Goal: Task Accomplishment & Management: Manage account settings

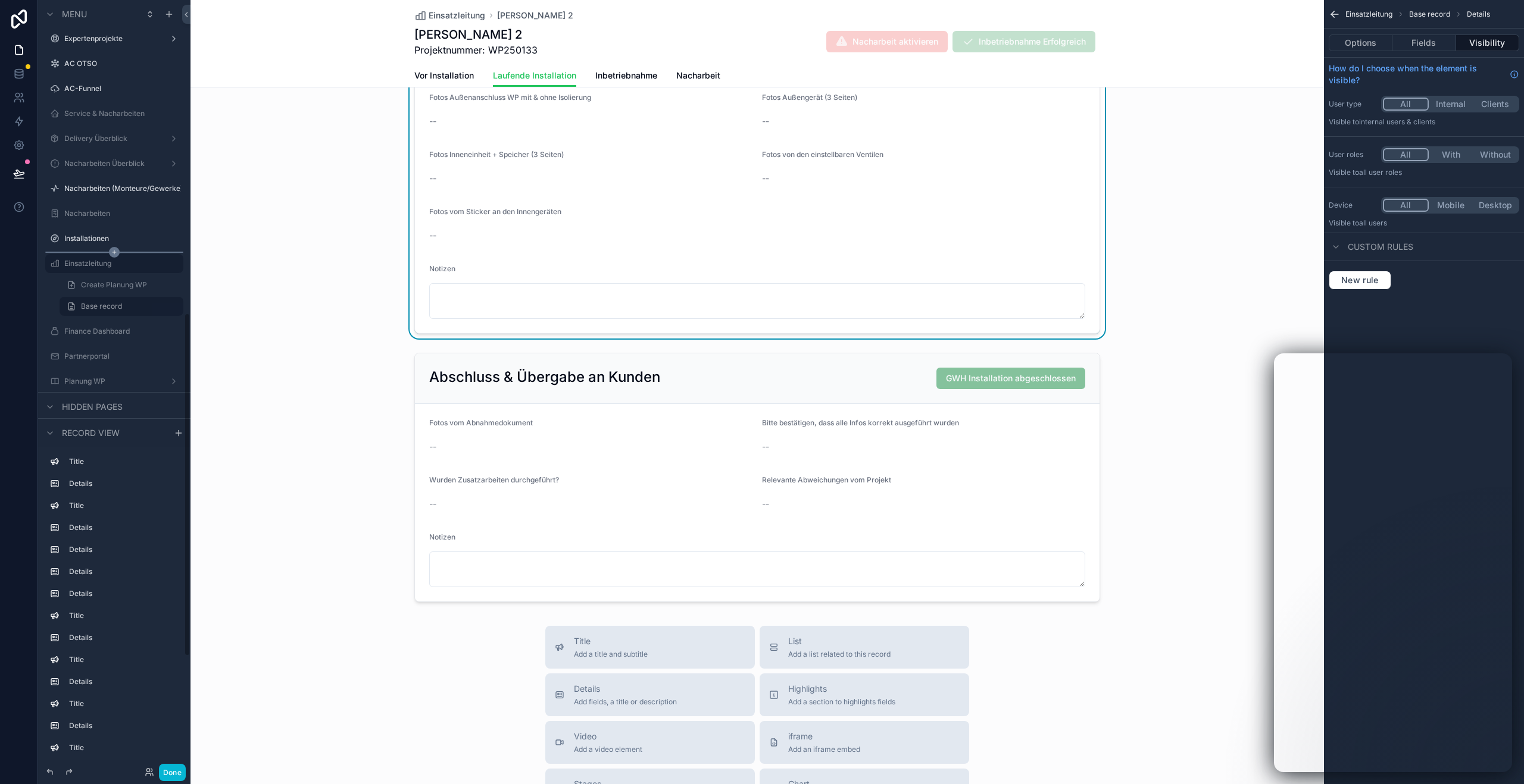
scroll to position [701, 0]
click at [105, 384] on label "Planung WP" at bounding box center [112, 385] width 95 height 9
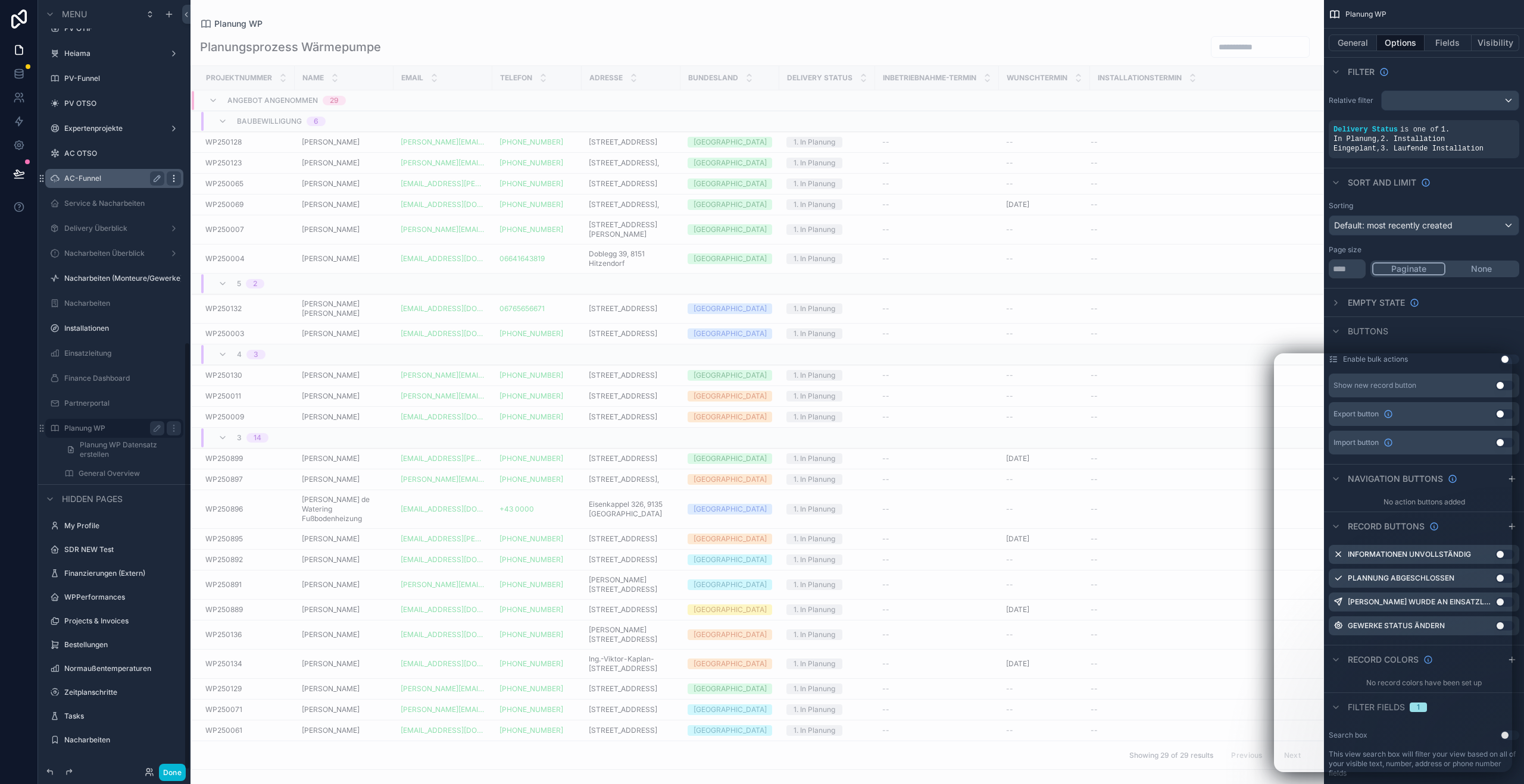
click at [176, 178] on icon "scrollable content" at bounding box center [173, 178] width 9 height 9
click at [443, 196] on div "scrollable content" at bounding box center [757, 392] width 1133 height 784
click at [229, 170] on td "WP250123 WP250123" at bounding box center [243, 163] width 104 height 21
click at [113, 232] on label "Delivery Überblick" at bounding box center [112, 228] width 95 height 9
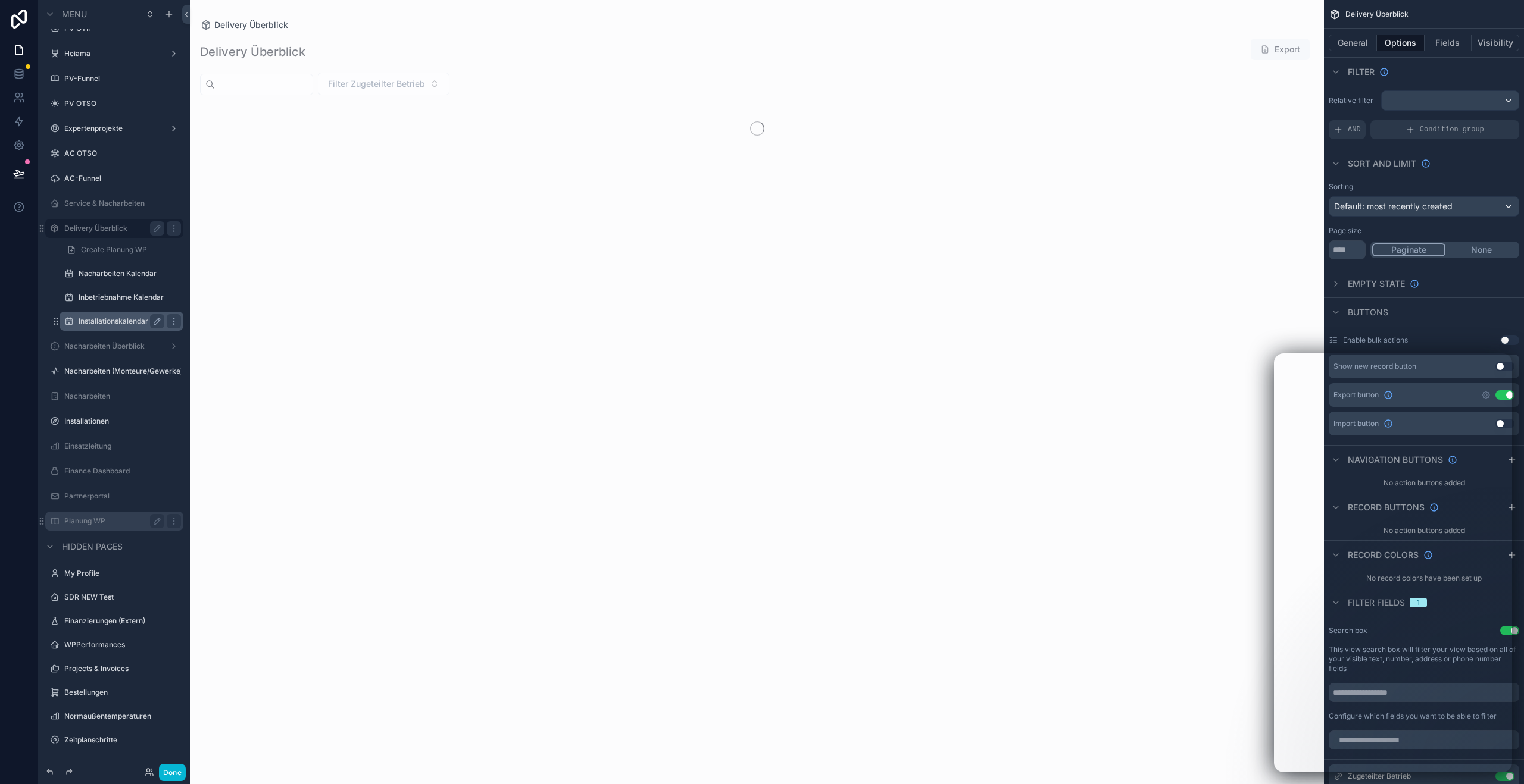
click at [113, 319] on label "Installationskalendar" at bounding box center [119, 321] width 81 height 9
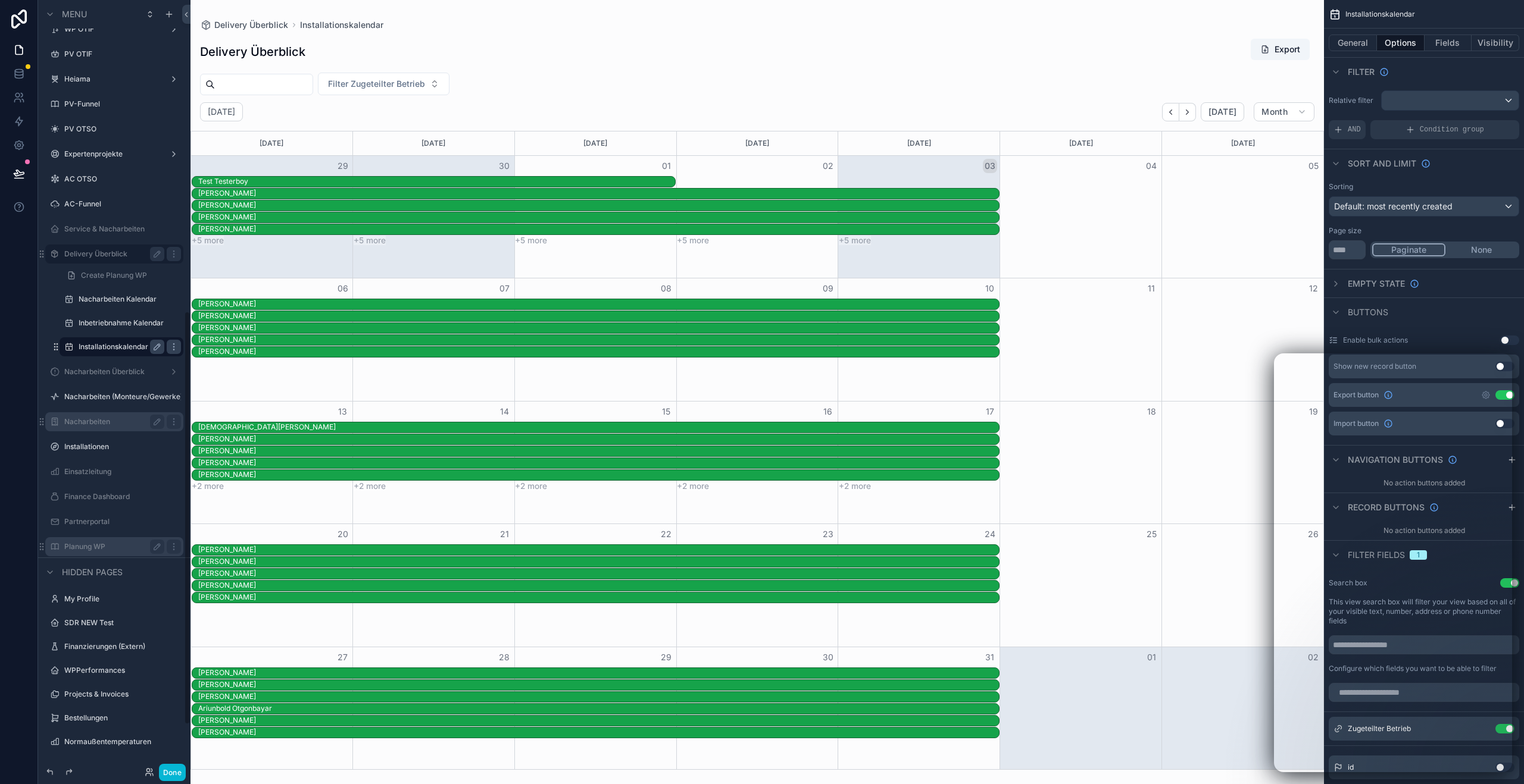
scroll to position [535, 0]
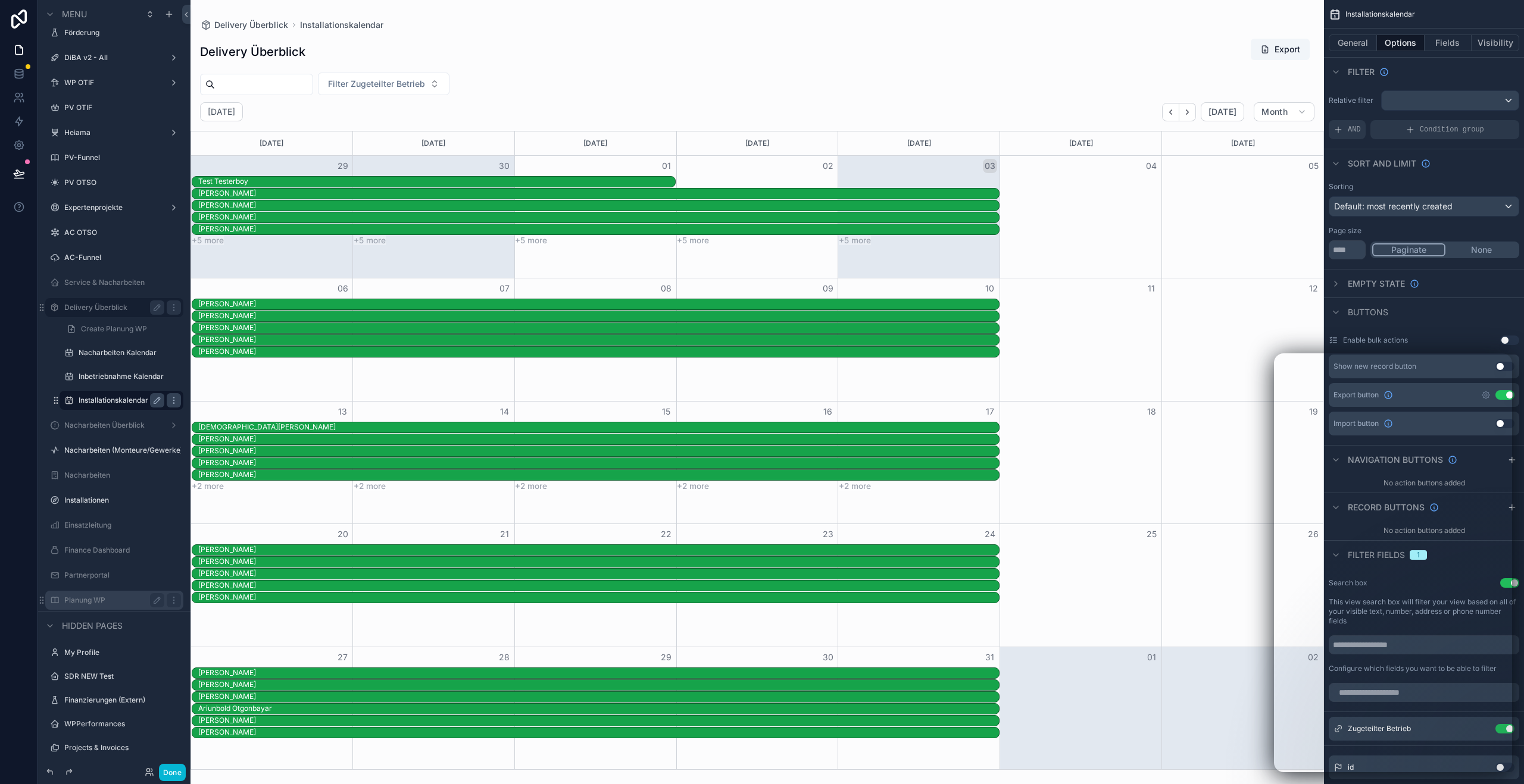
click at [105, 599] on label "Planung WP" at bounding box center [112, 600] width 95 height 9
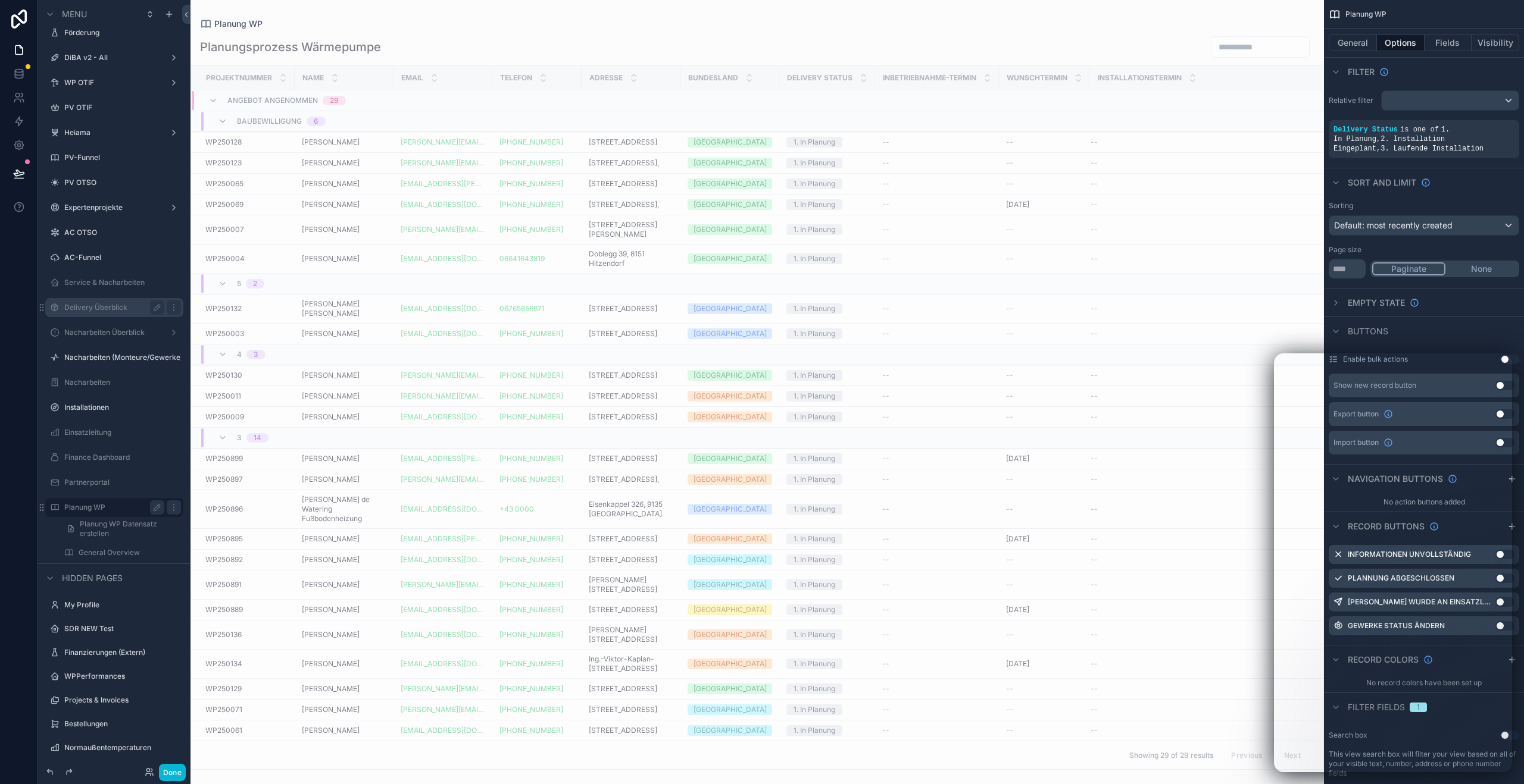
click at [222, 101] on div "Angebot angenommen 29" at bounding box center [277, 101] width 137 height 19
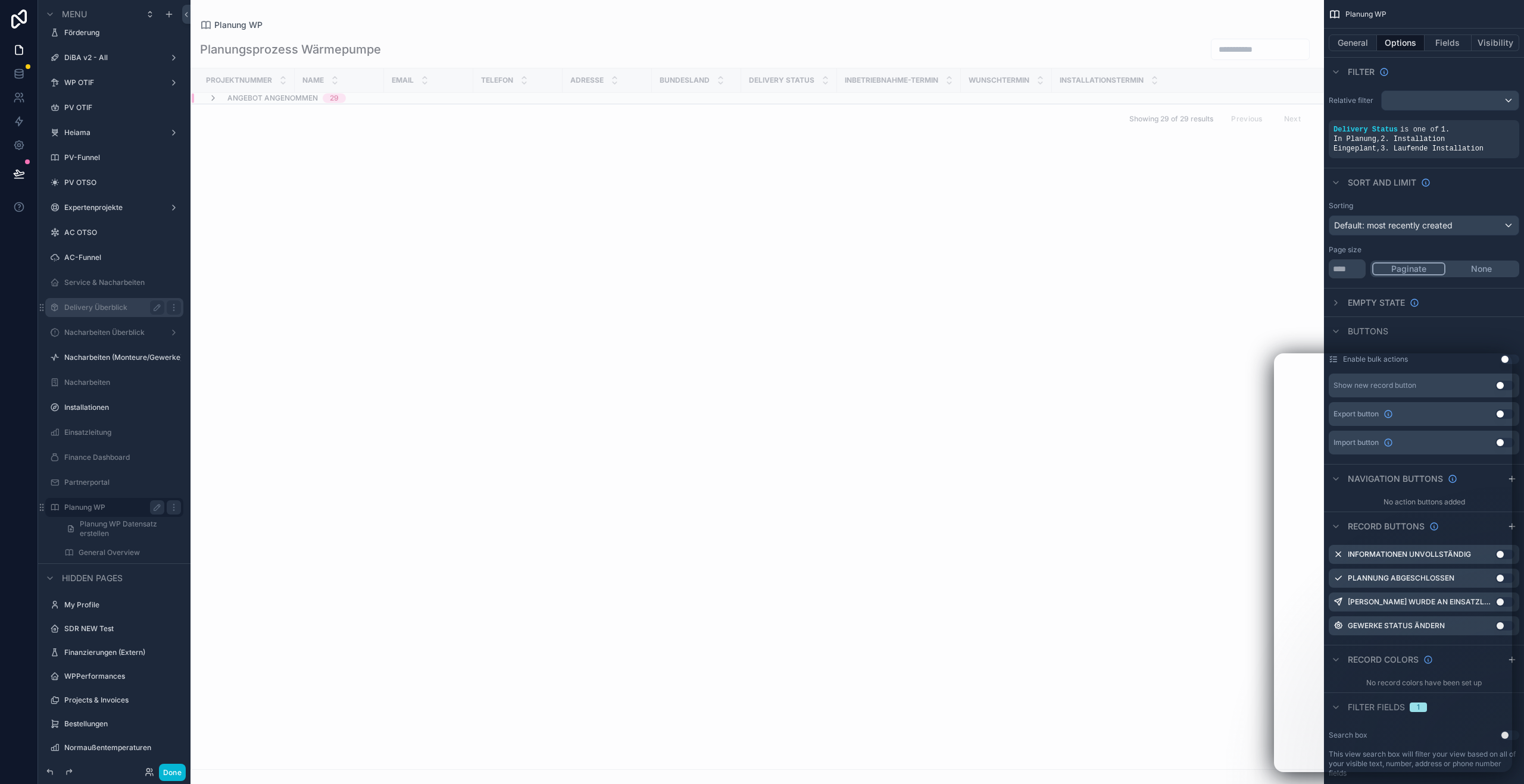
click at [217, 101] on icon "scrollable content" at bounding box center [213, 98] width 9 height 9
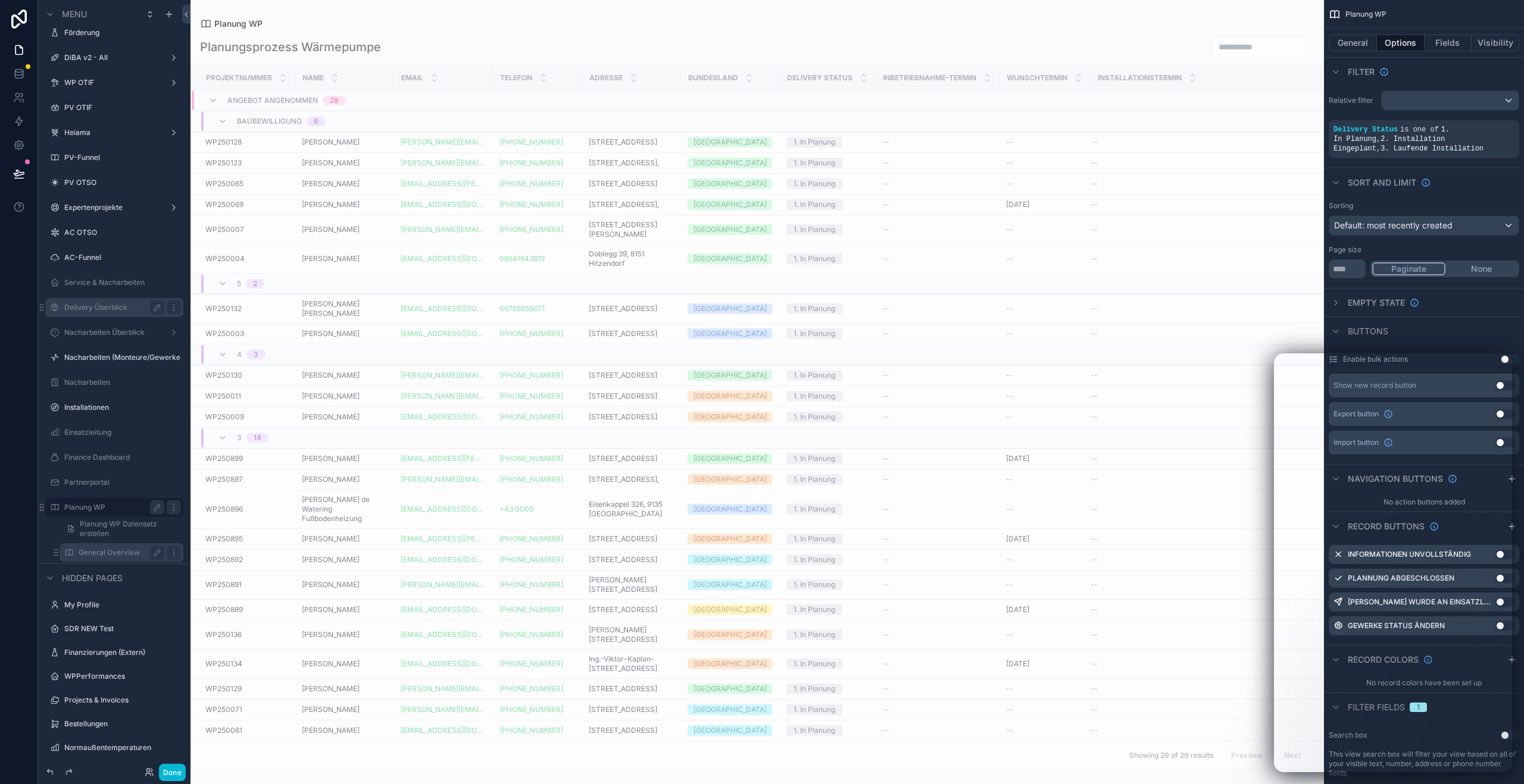
click at [112, 557] on div "General Overview" at bounding box center [121, 553] width 86 height 14
click at [118, 552] on label "General Overview" at bounding box center [119, 552] width 81 height 9
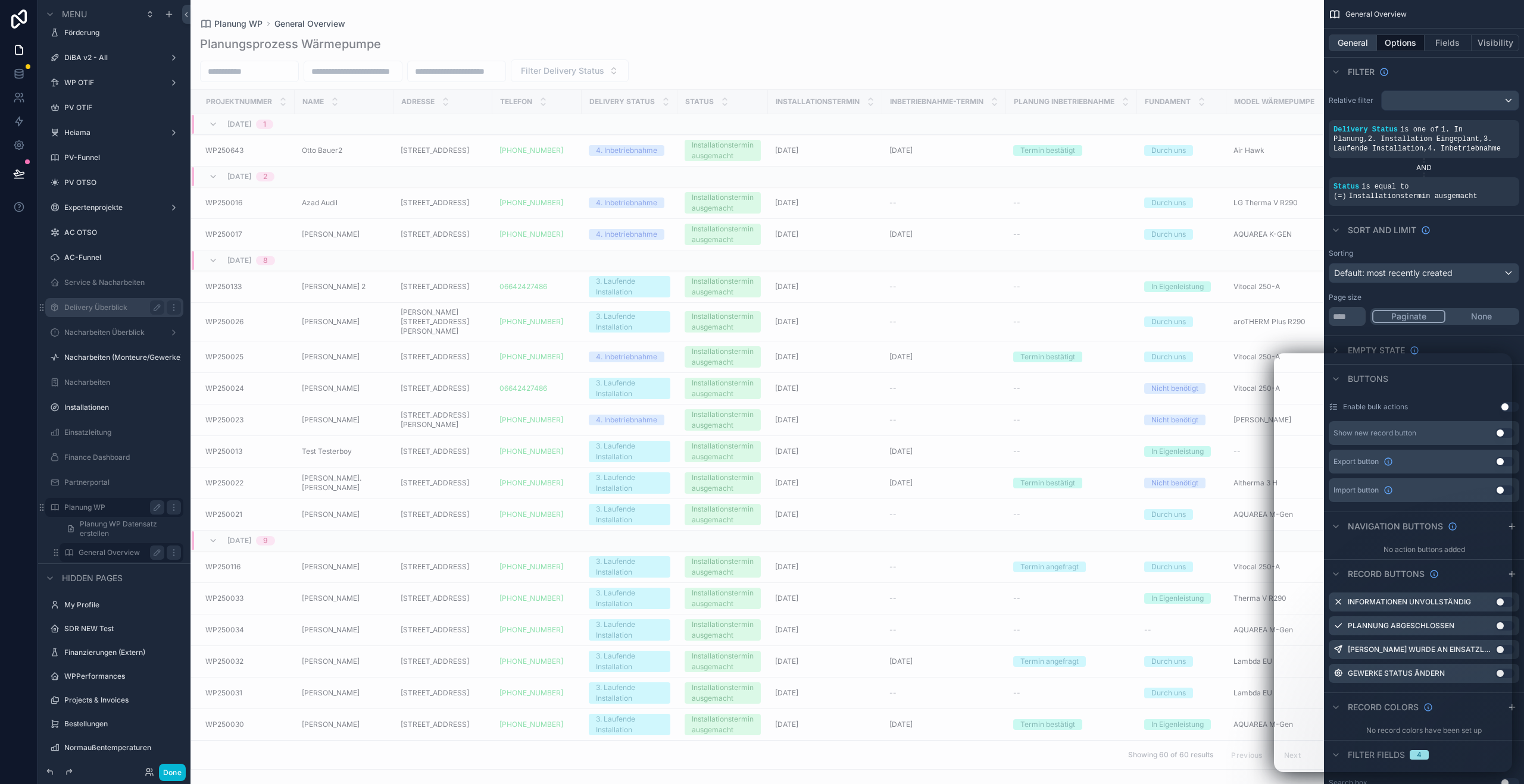
click at [1349, 45] on button "General" at bounding box center [1352, 42] width 48 height 17
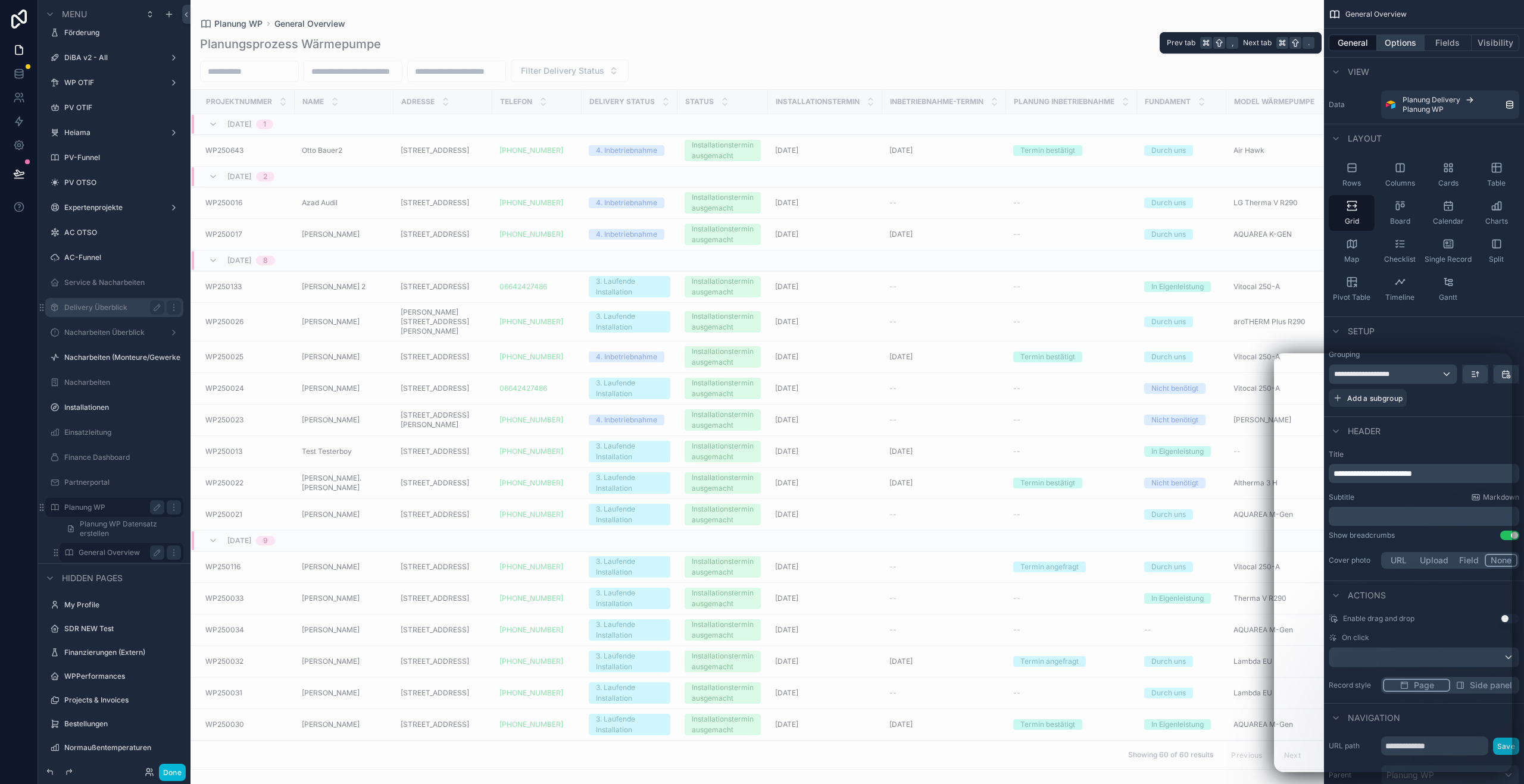
click at [1392, 43] on button "Options" at bounding box center [1400, 42] width 47 height 17
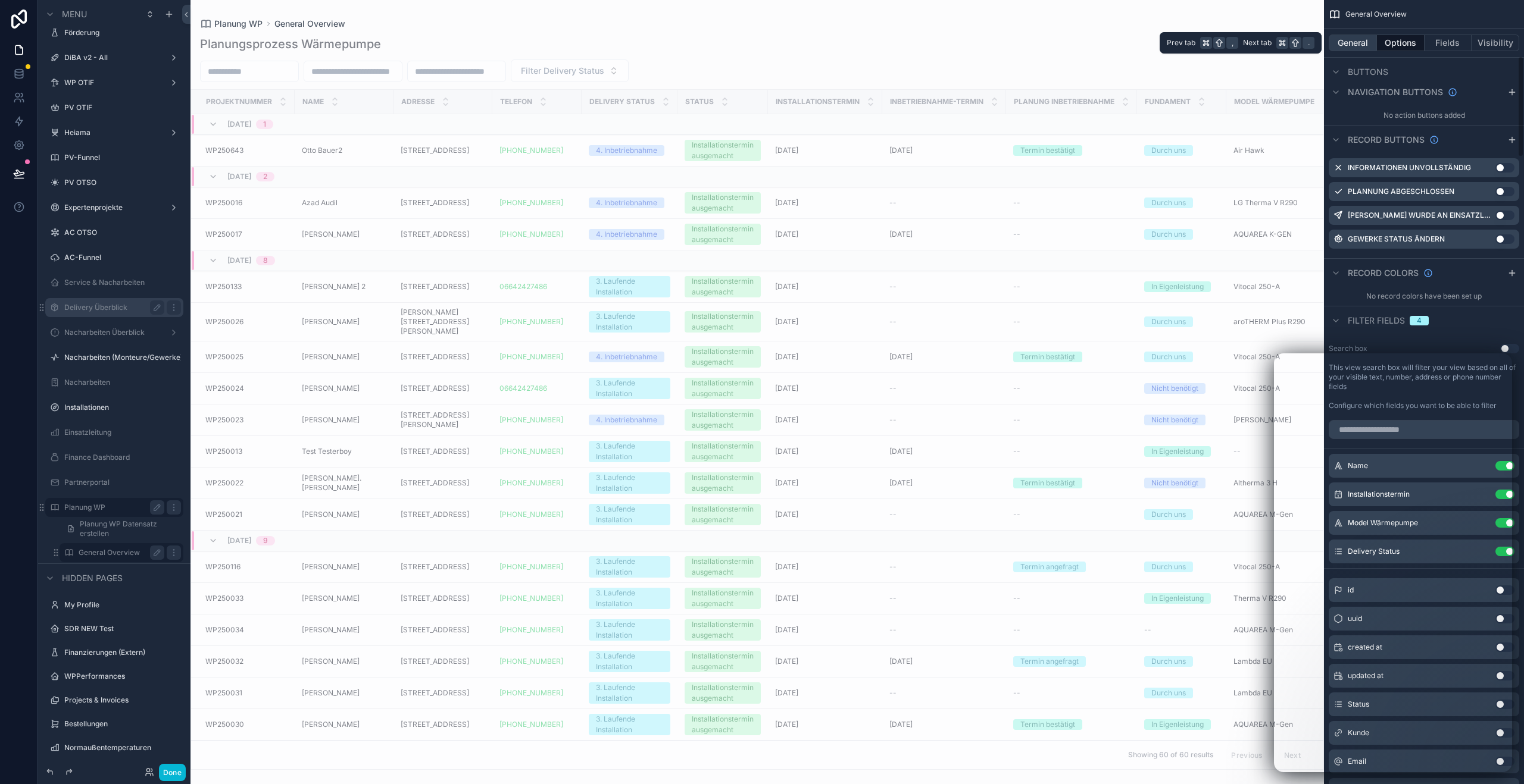
click at [1359, 50] on button "General" at bounding box center [1352, 42] width 48 height 17
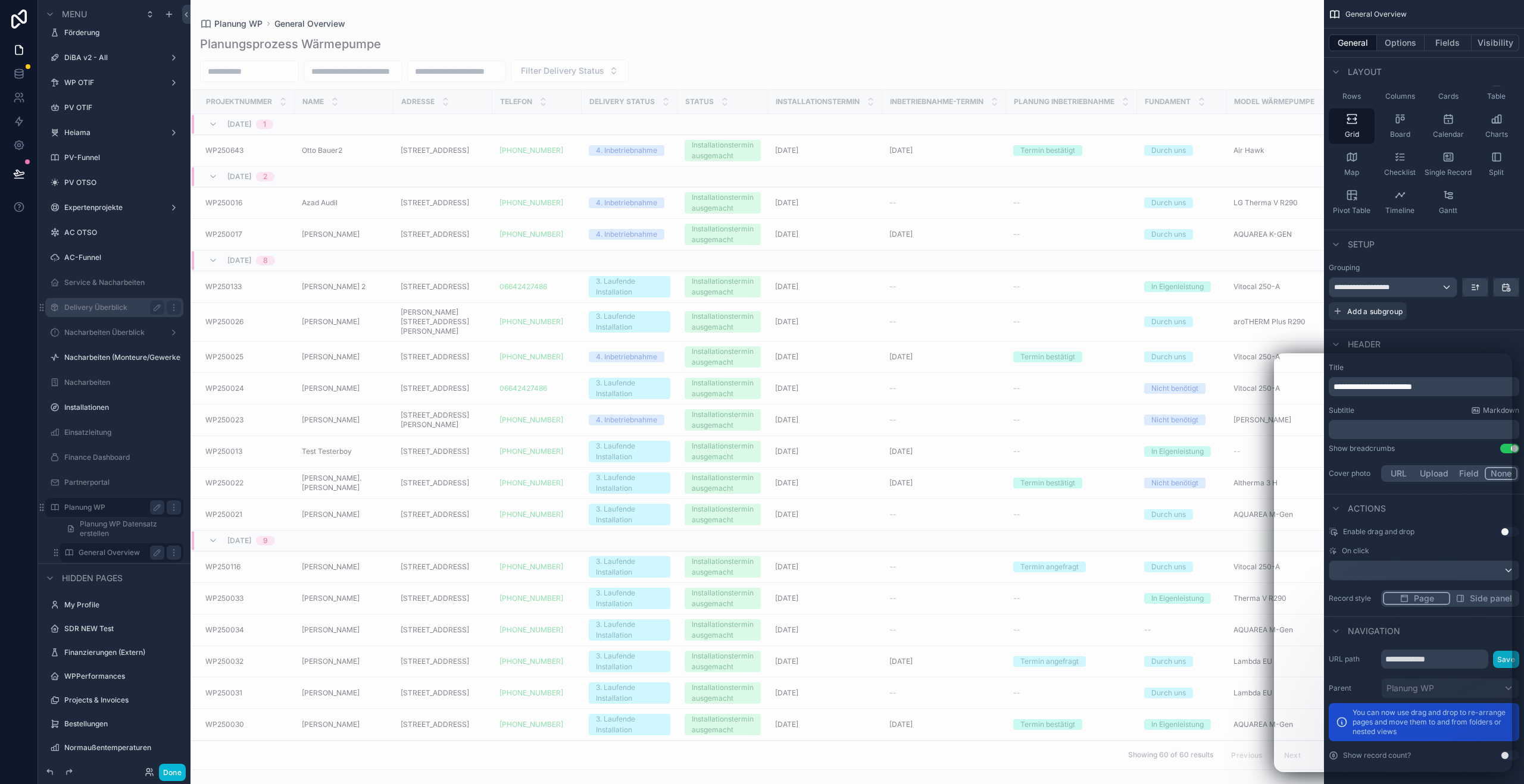
click at [92, 507] on label "Planung WP" at bounding box center [112, 507] width 95 height 9
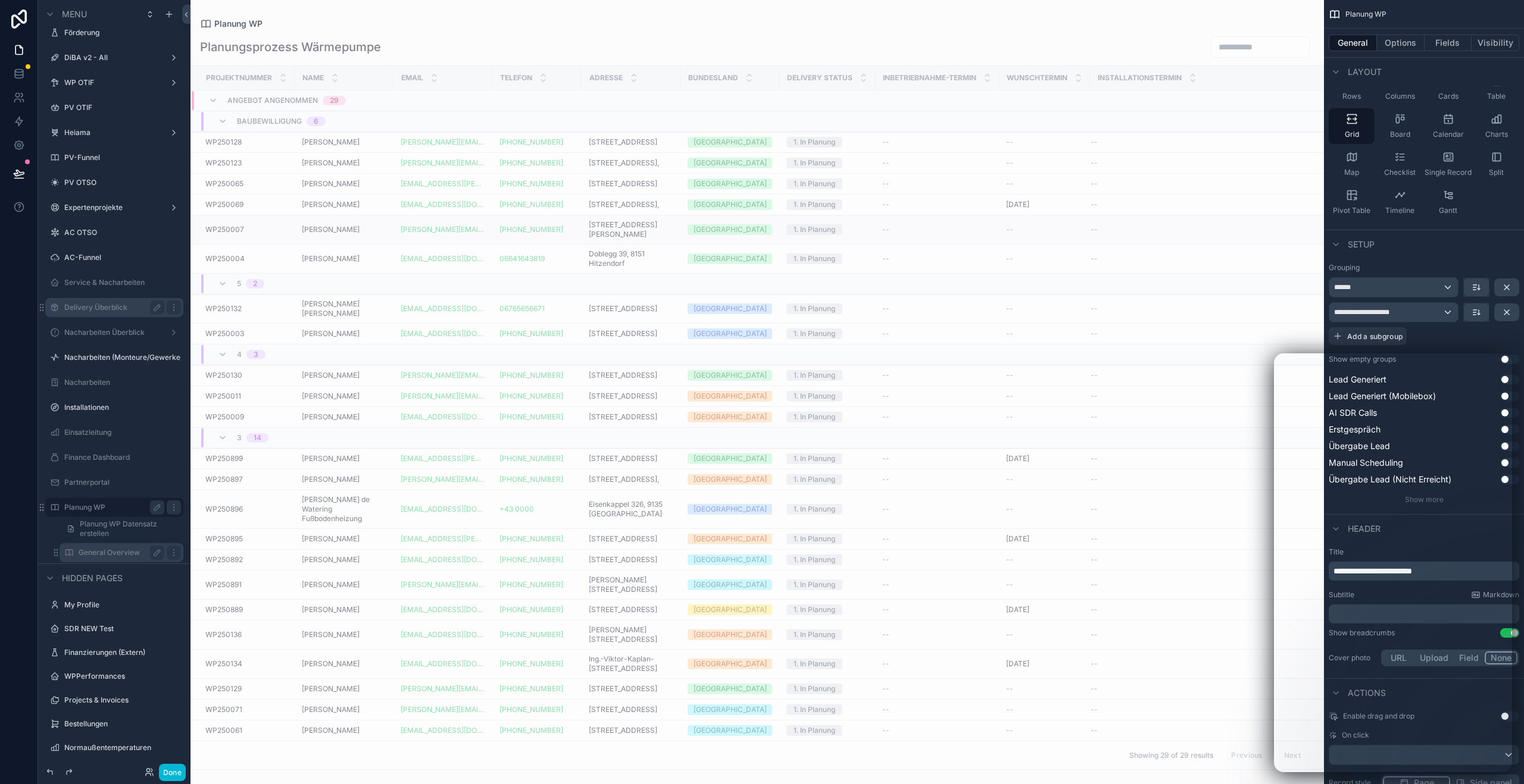
click at [325, 245] on td "[PERSON_NAME] [PERSON_NAME]" at bounding box center [343, 229] width 99 height 29
click at [339, 234] on span "[PERSON_NAME]" at bounding box center [330, 229] width 58 height 9
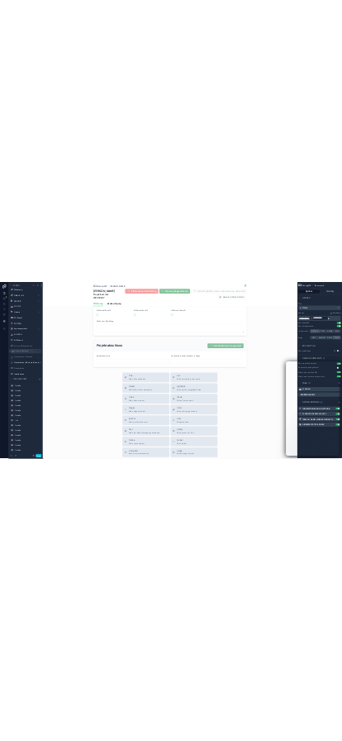
scroll to position [7562, 0]
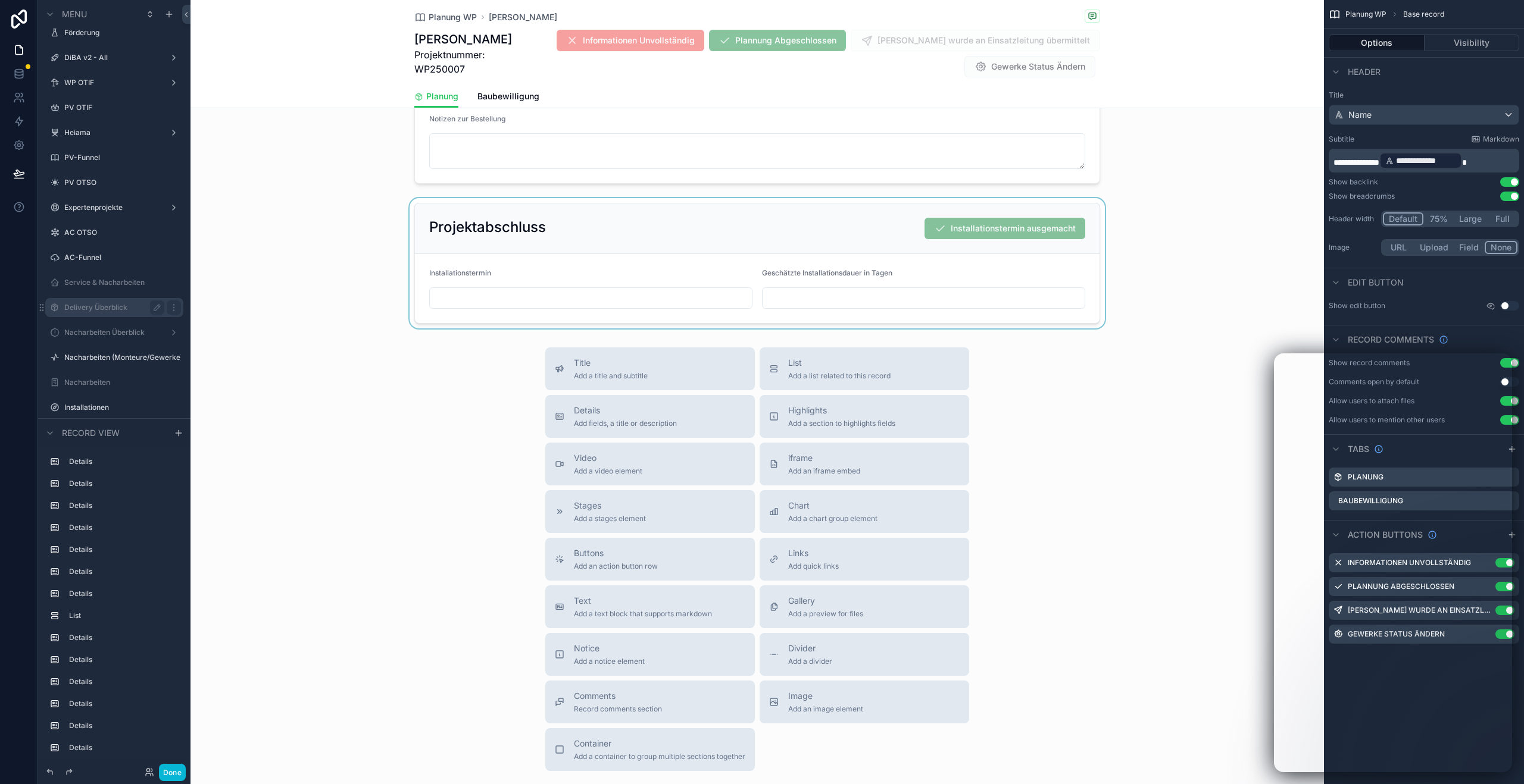
click at [1048, 301] on div "scrollable content" at bounding box center [757, 263] width 1133 height 130
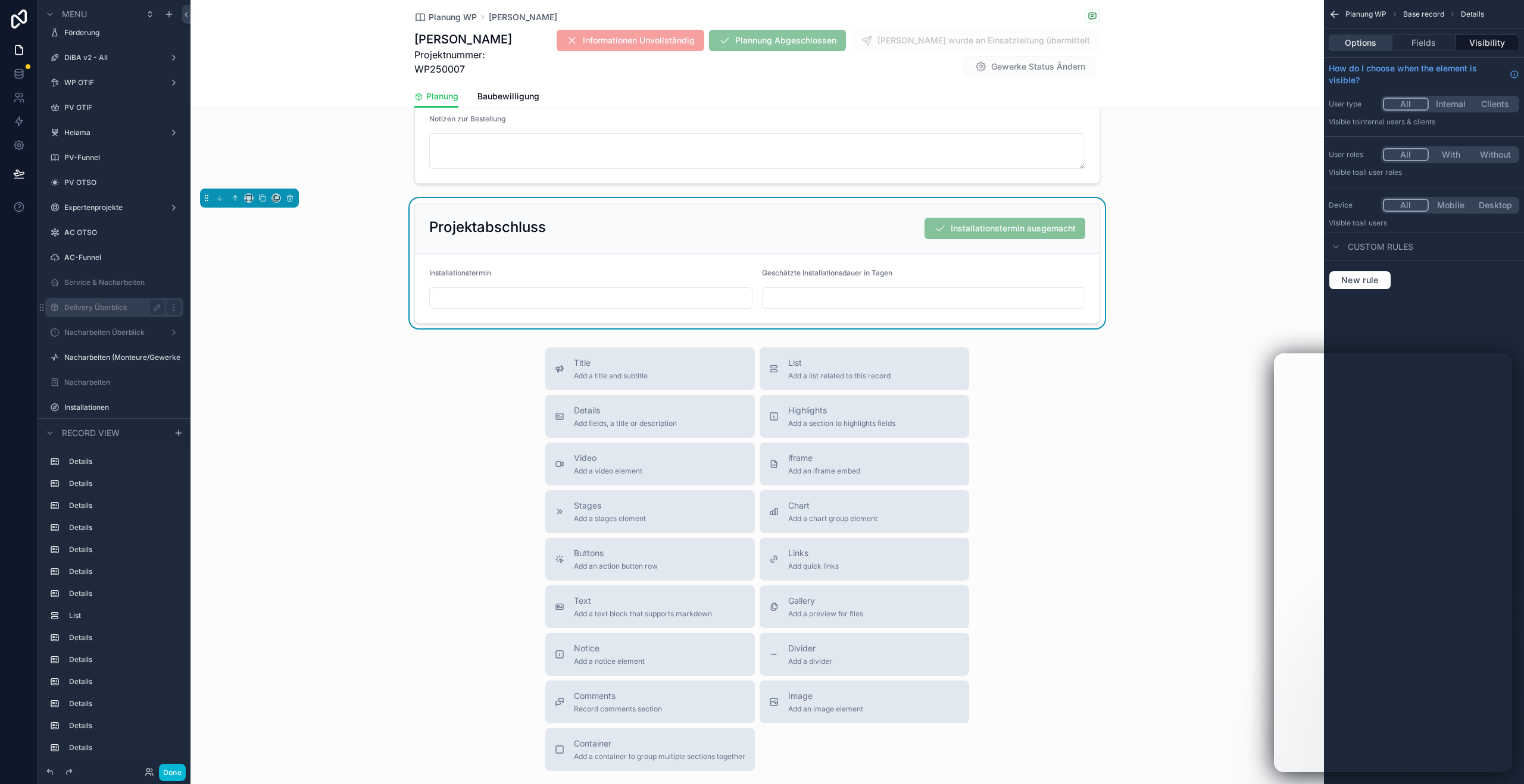
click at [1360, 45] on button "Options" at bounding box center [1360, 42] width 64 height 17
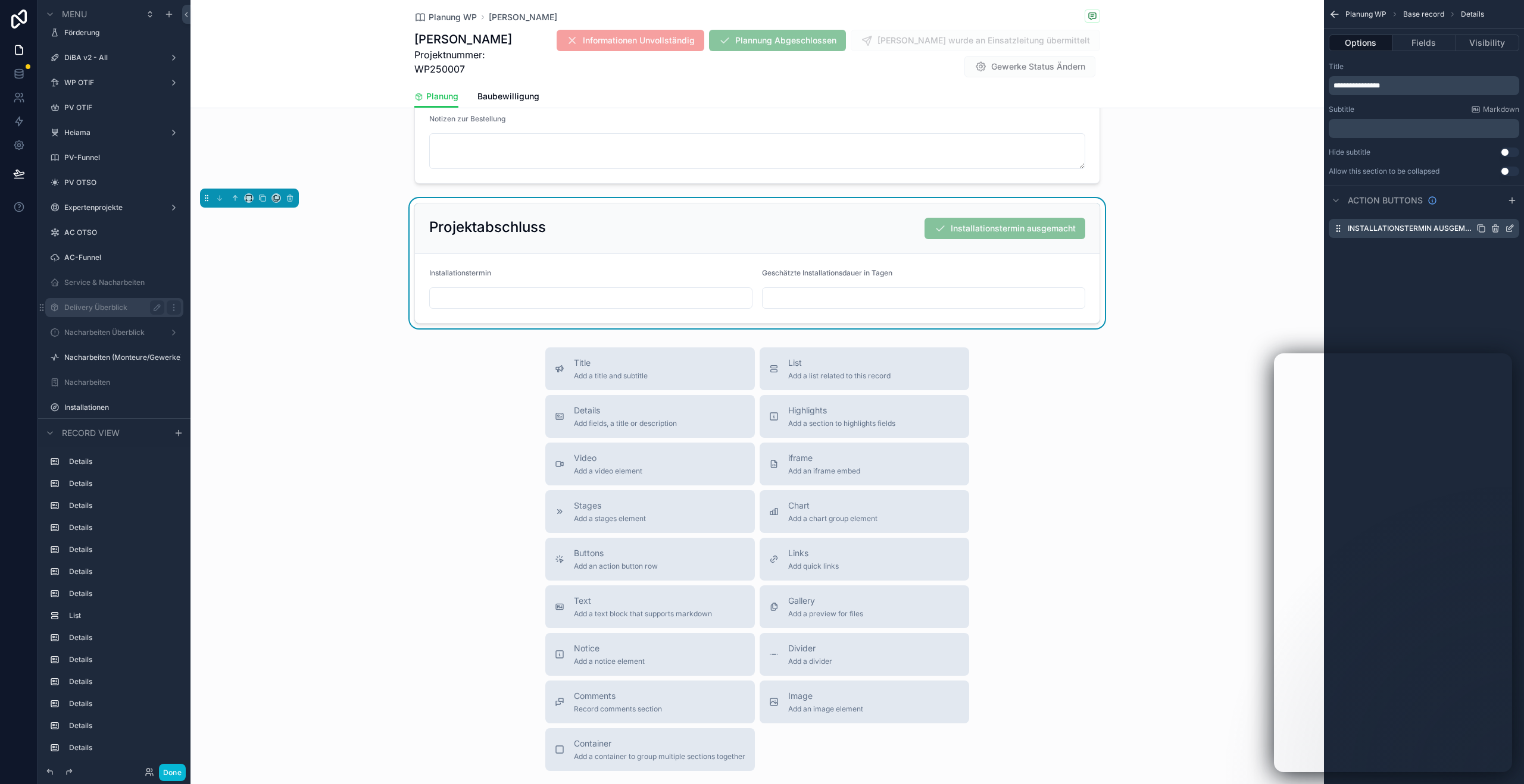
click at [1510, 229] on icon "scrollable content" at bounding box center [1509, 228] width 9 height 9
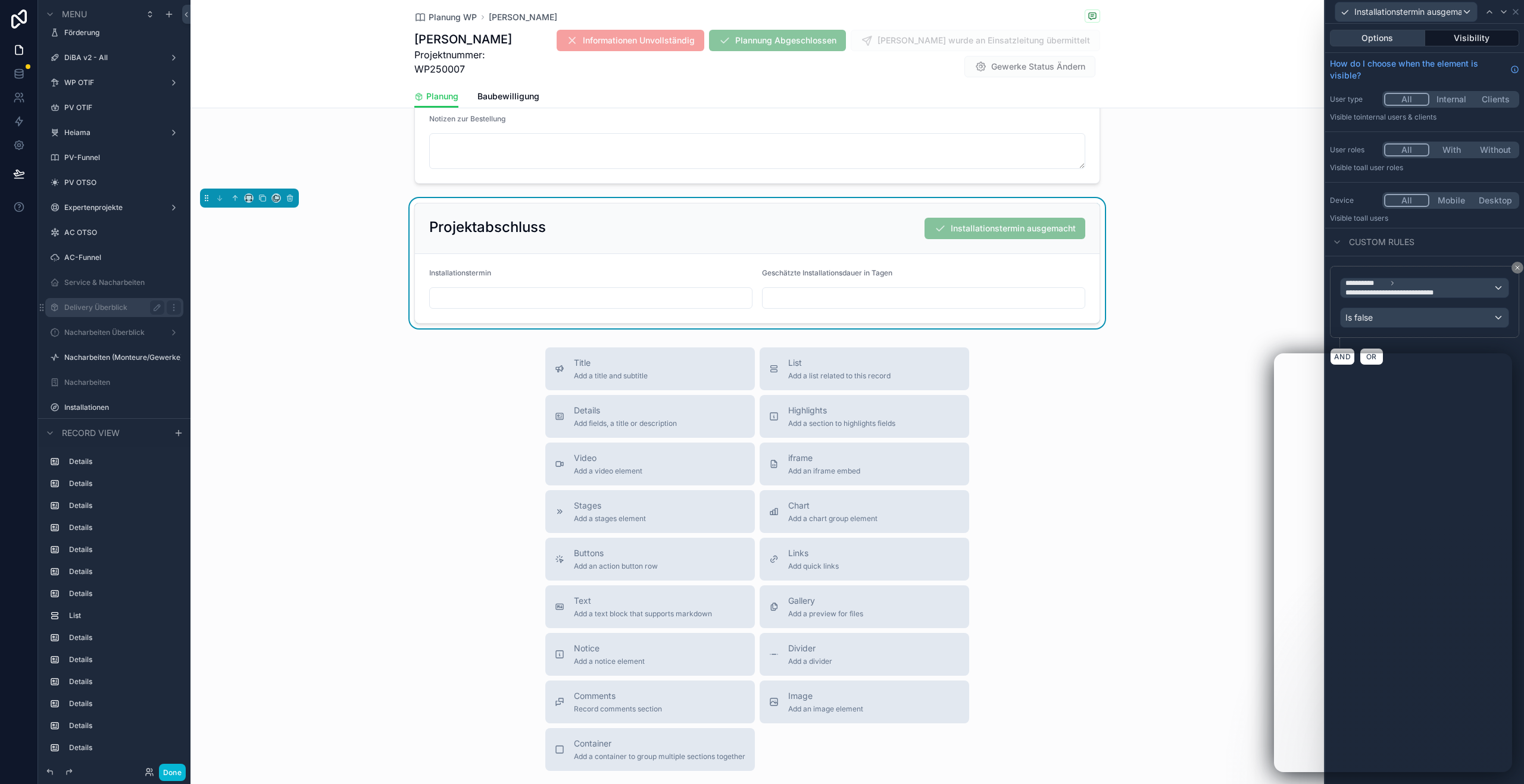
click at [1386, 39] on button "Options" at bounding box center [1377, 37] width 95 height 17
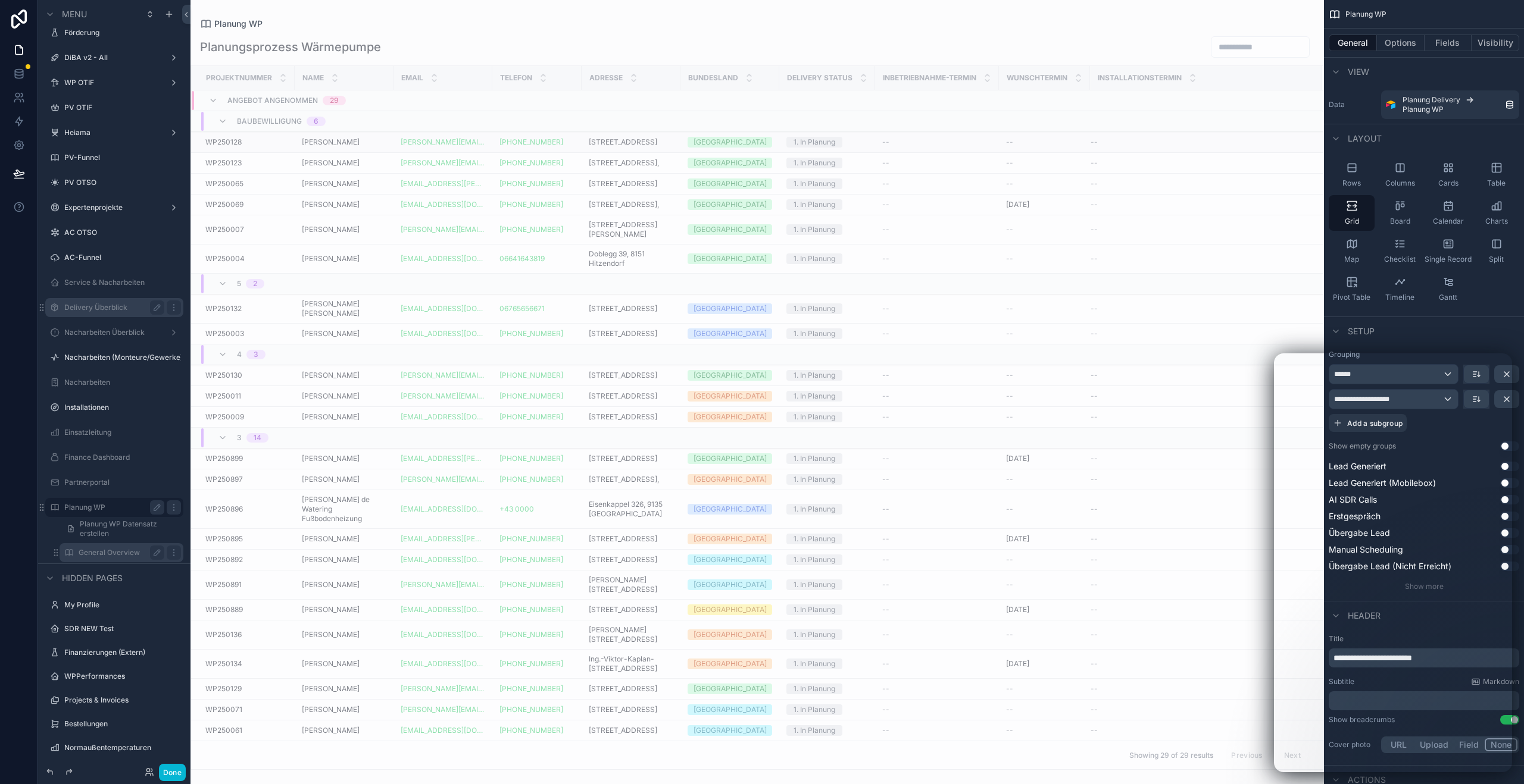
click at [320, 147] on span "[PERSON_NAME]" at bounding box center [330, 142] width 58 height 9
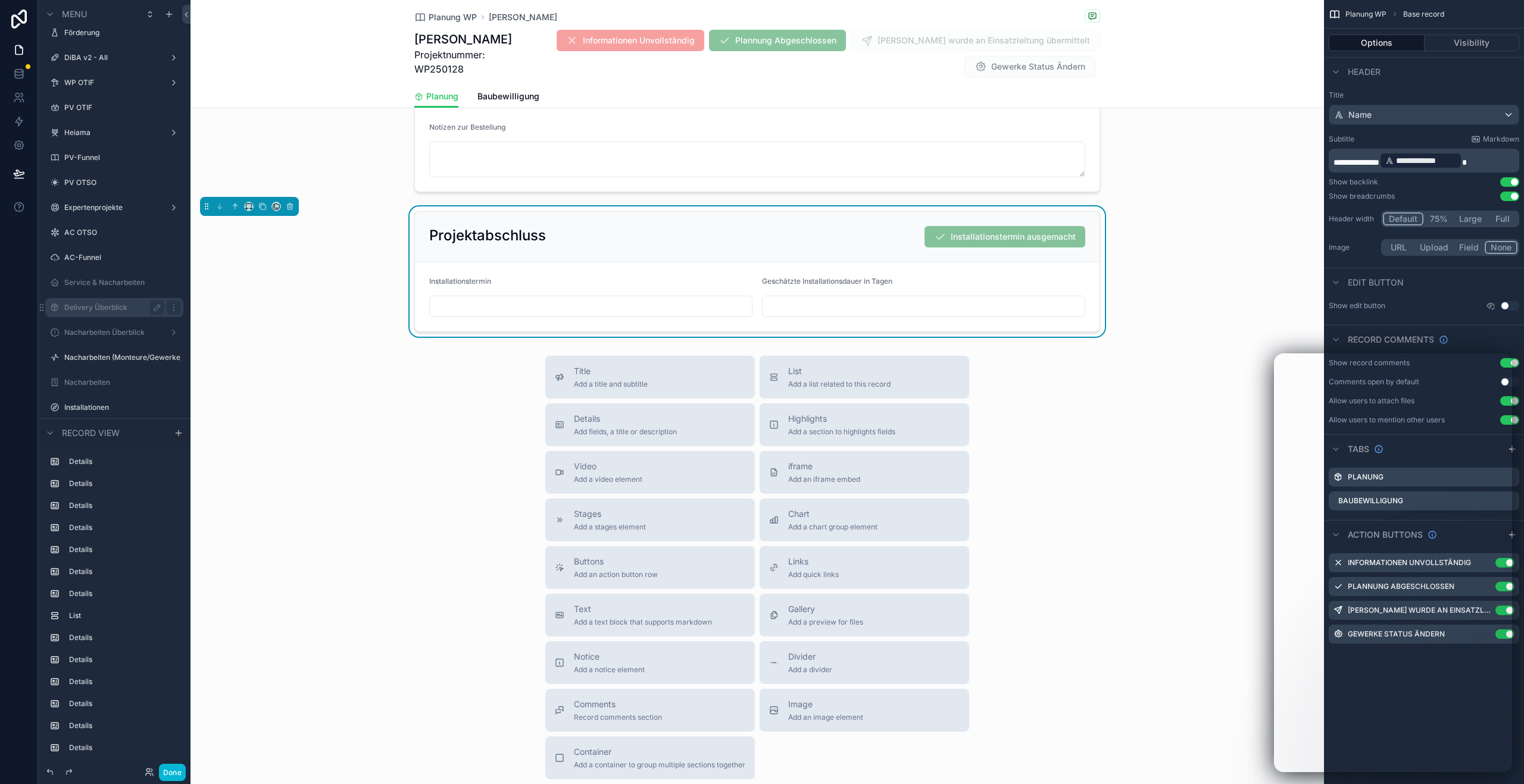
scroll to position [4791, 0]
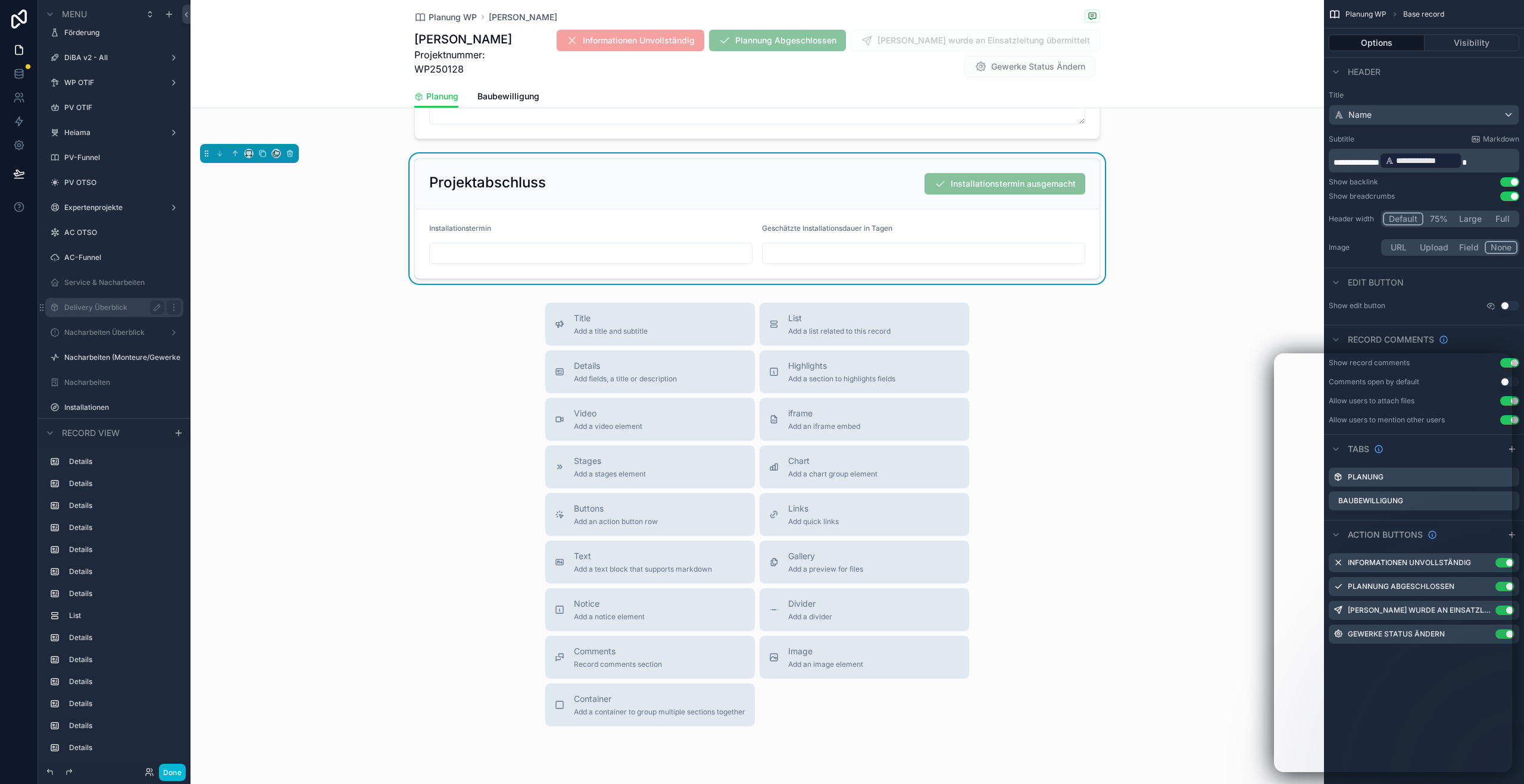
click at [952, 238] on div "Geschätzte Installationsdauer in Tagen" at bounding box center [923, 231] width 323 height 14
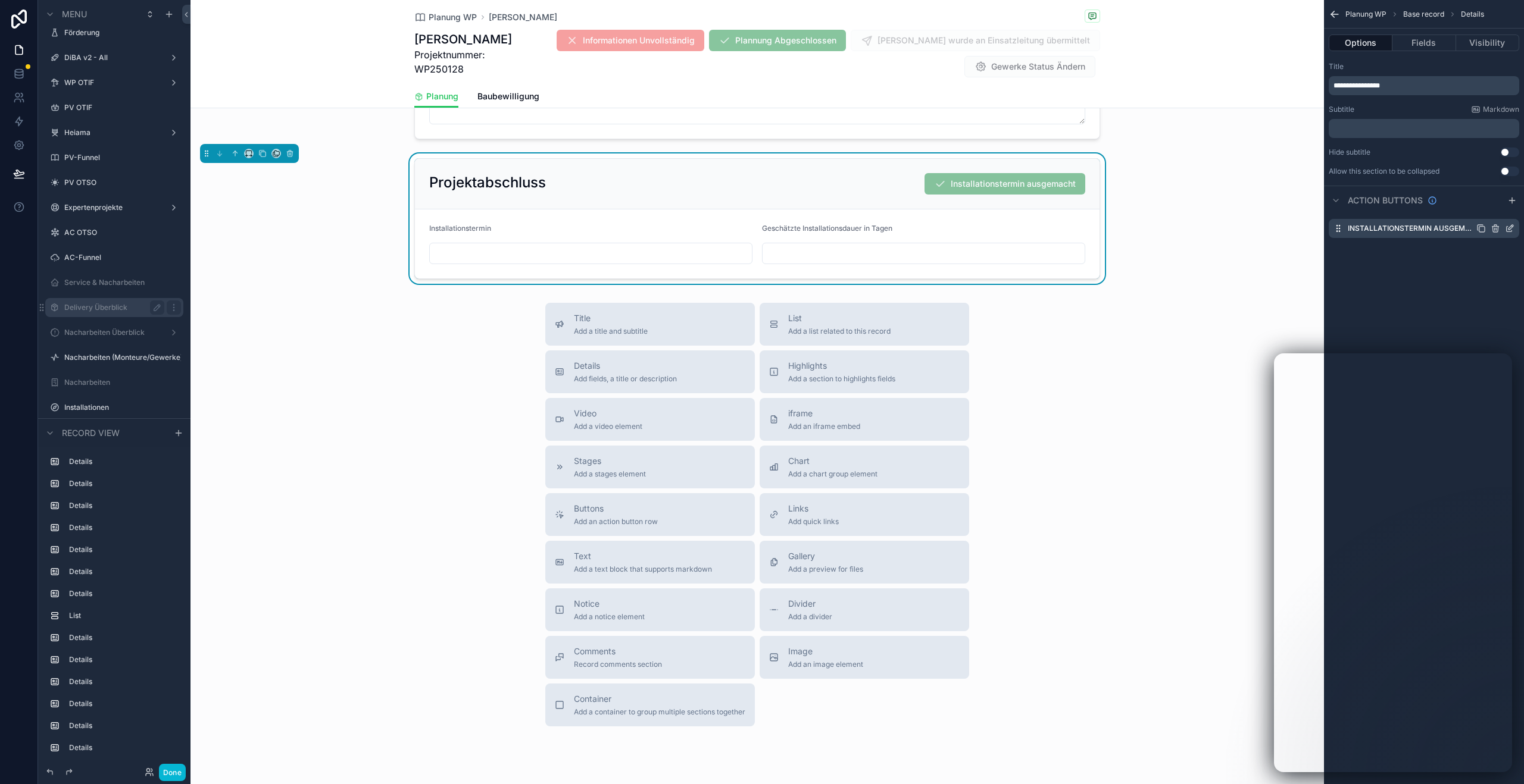
click at [1512, 229] on icon "scrollable content" at bounding box center [1509, 228] width 9 height 9
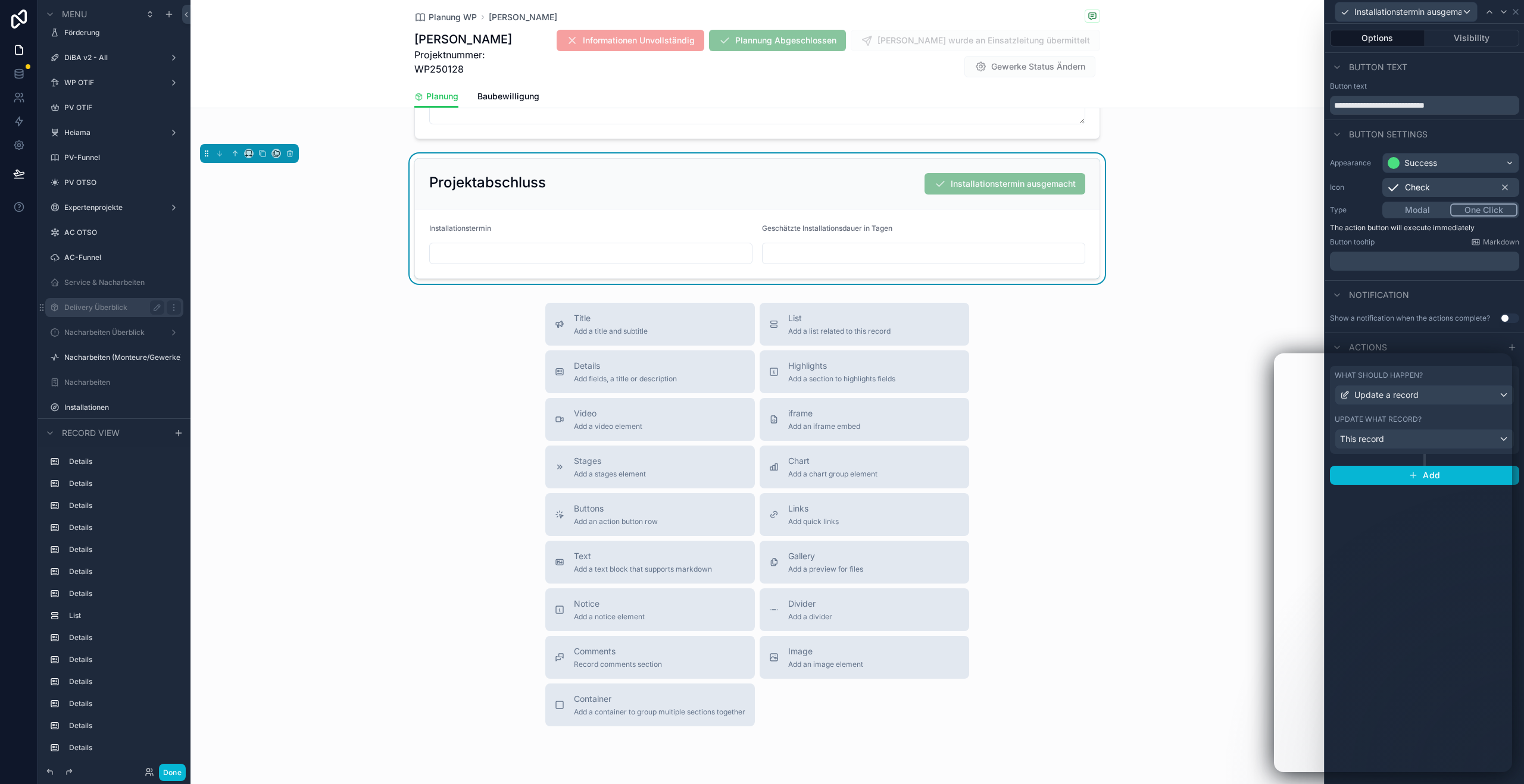
click at [1516, 415] on div "What should happen? Update a record Update what record? This record" at bounding box center [1424, 410] width 189 height 88
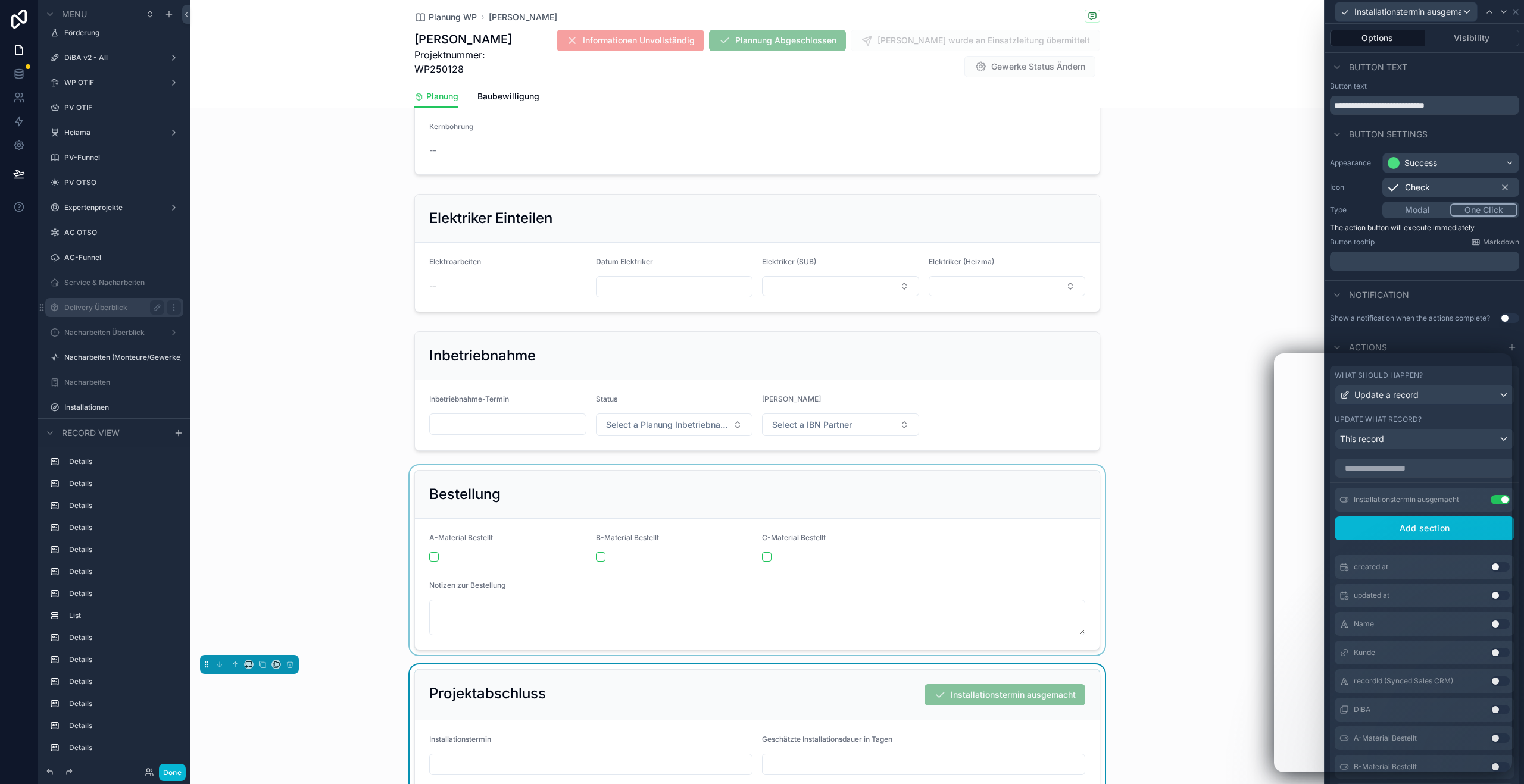
scroll to position [3990, 0]
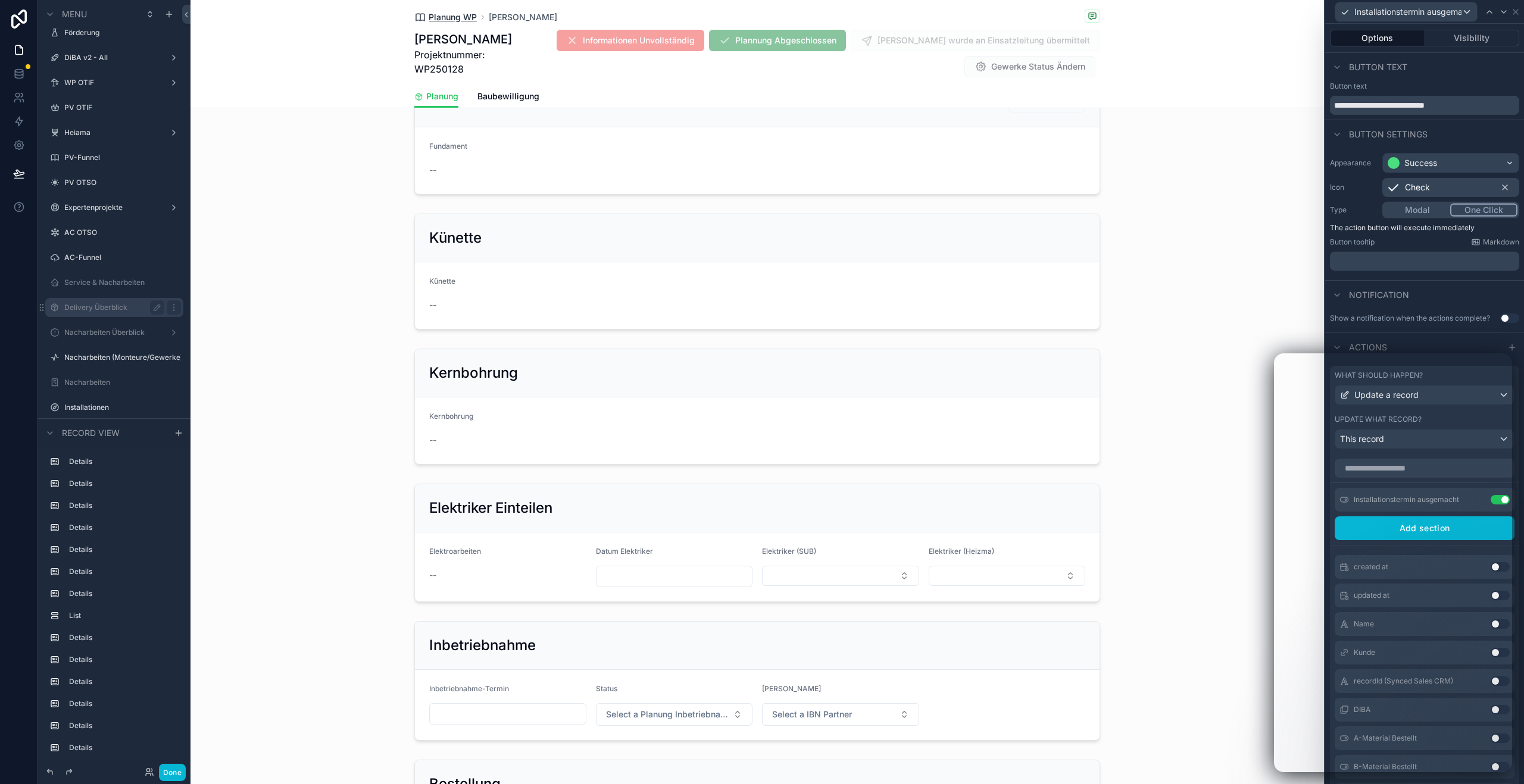
click at [453, 12] on span "Planung WP" at bounding box center [453, 17] width 48 height 12
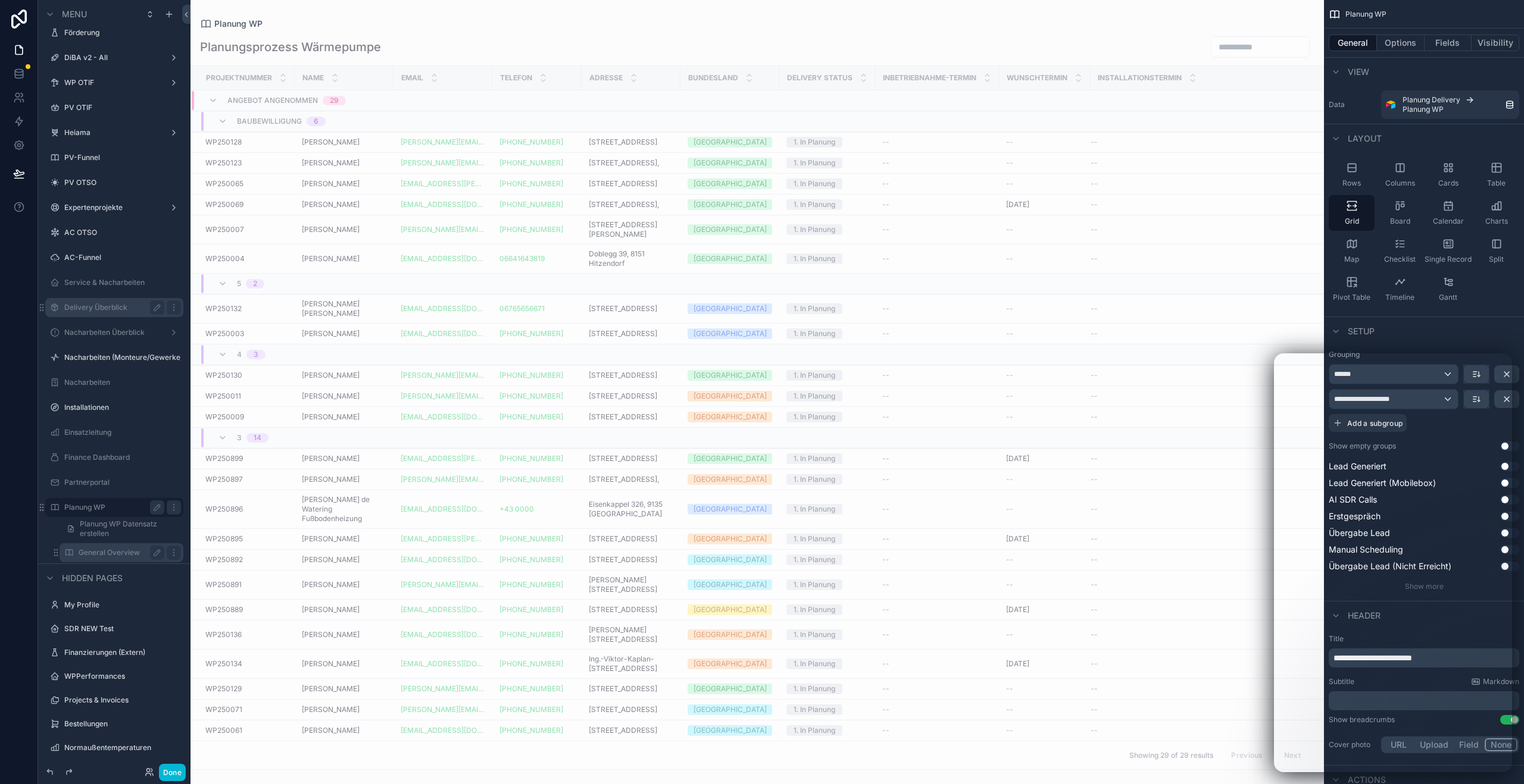
click at [1252, 39] on input "scrollable content" at bounding box center [1260, 47] width 98 height 17
type input "*******"
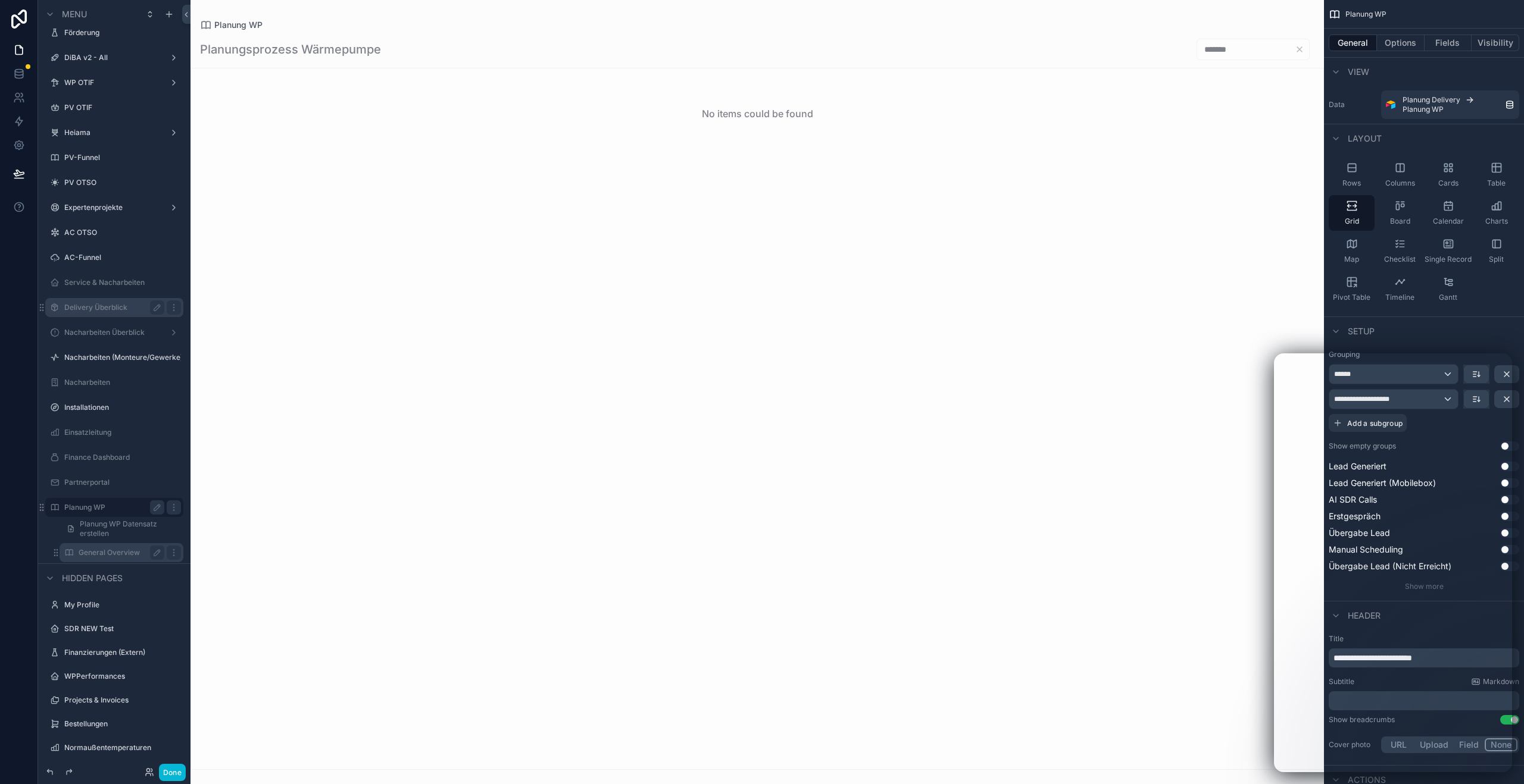
click at [112, 549] on label "General Overview" at bounding box center [119, 552] width 81 height 9
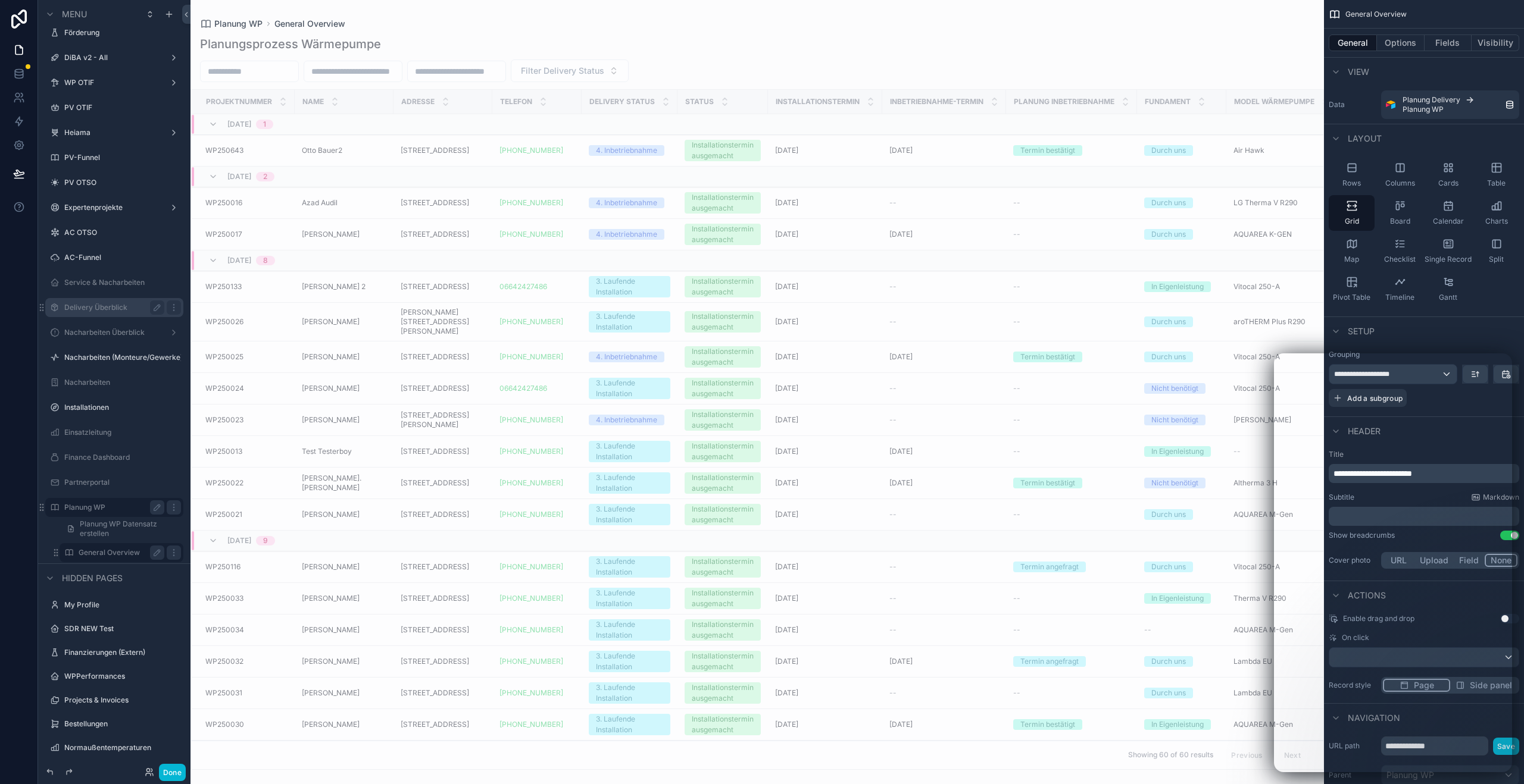
click at [253, 76] on div "scrollable content" at bounding box center [757, 392] width 1133 height 784
click at [253, 76] on input "scrollable content" at bounding box center [250, 71] width 98 height 17
type input "*******"
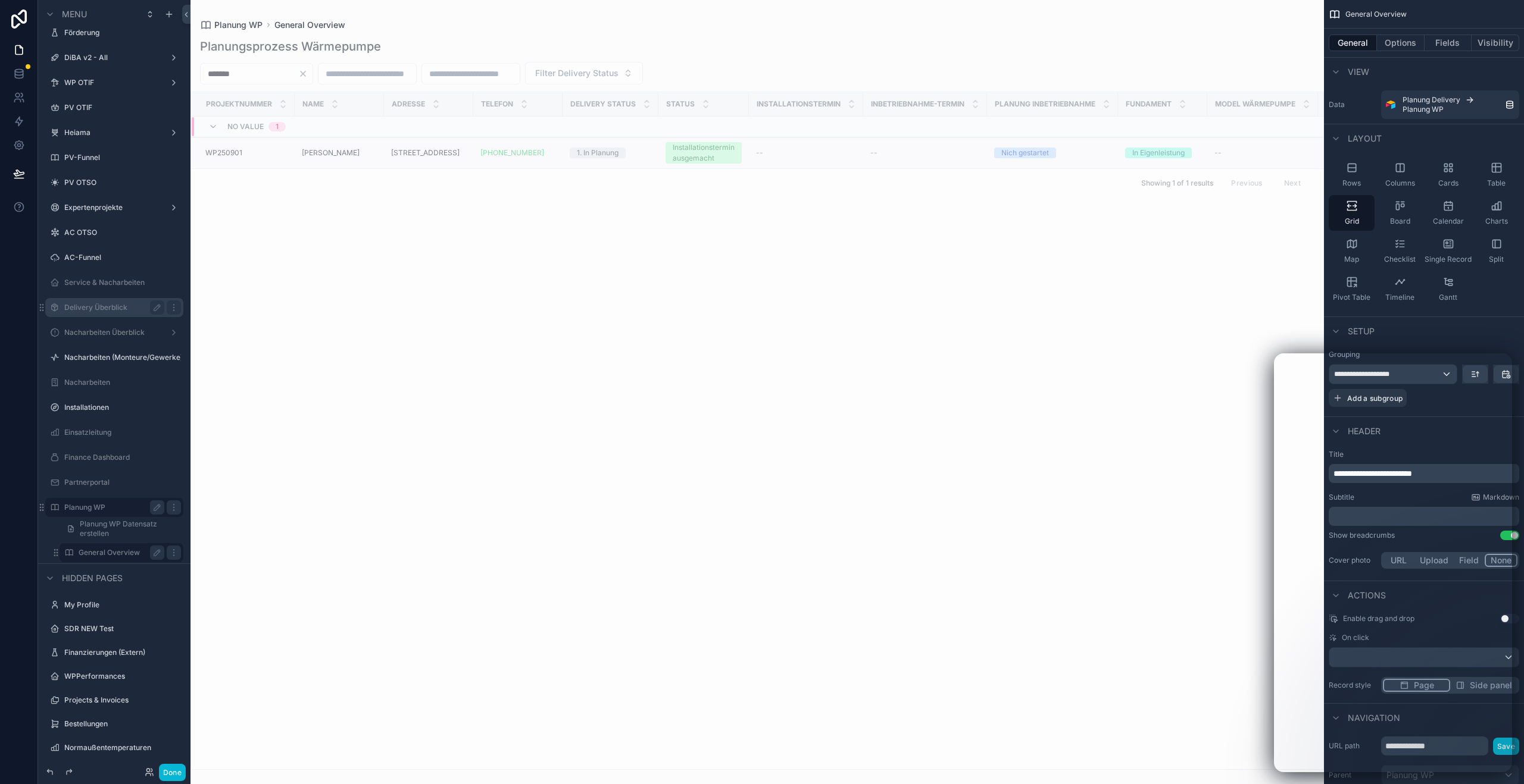
click at [307, 152] on span "[PERSON_NAME]" at bounding box center [330, 152] width 58 height 9
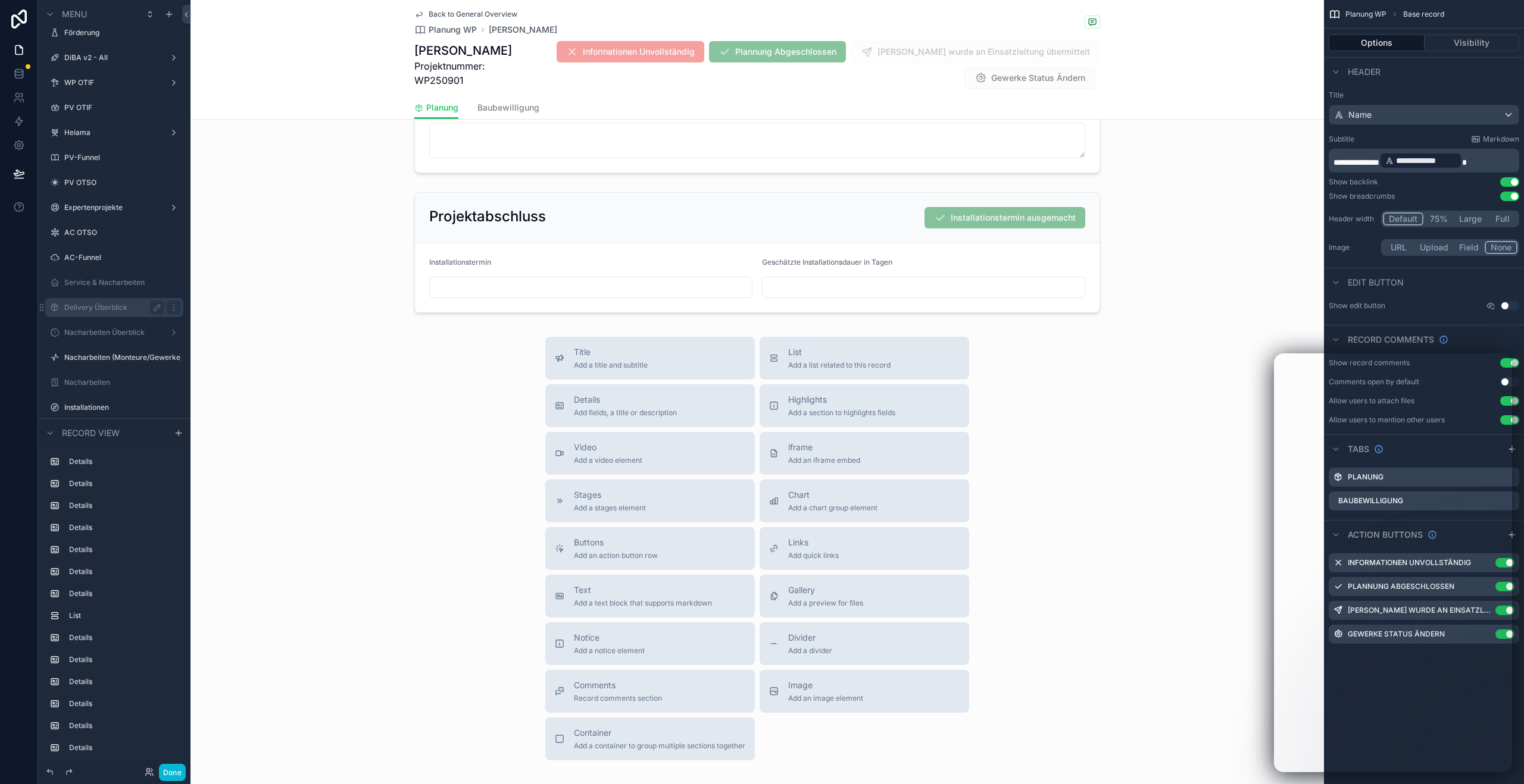
scroll to position [2887, 0]
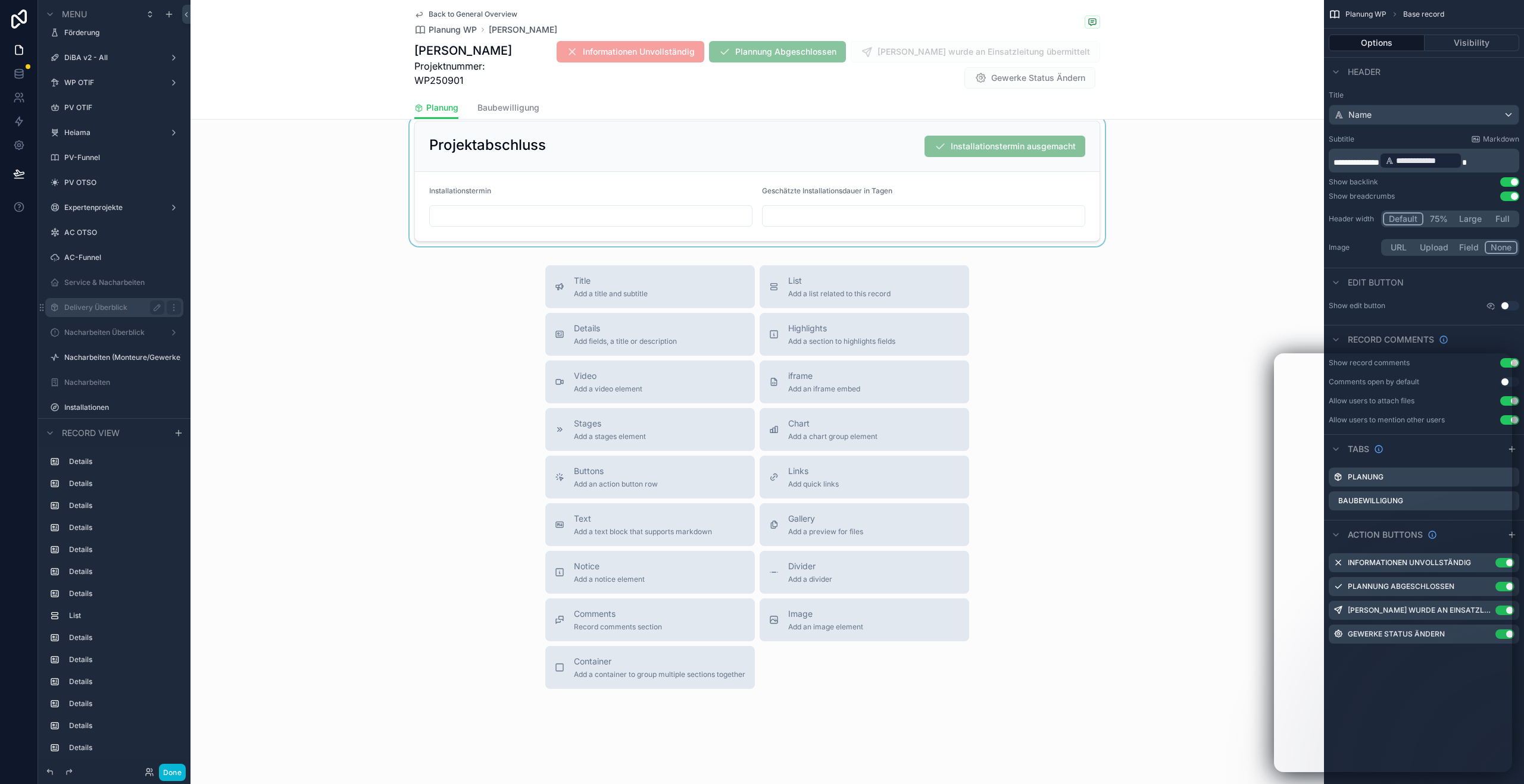
click at [552, 220] on div "scrollable content" at bounding box center [757, 181] width 1133 height 130
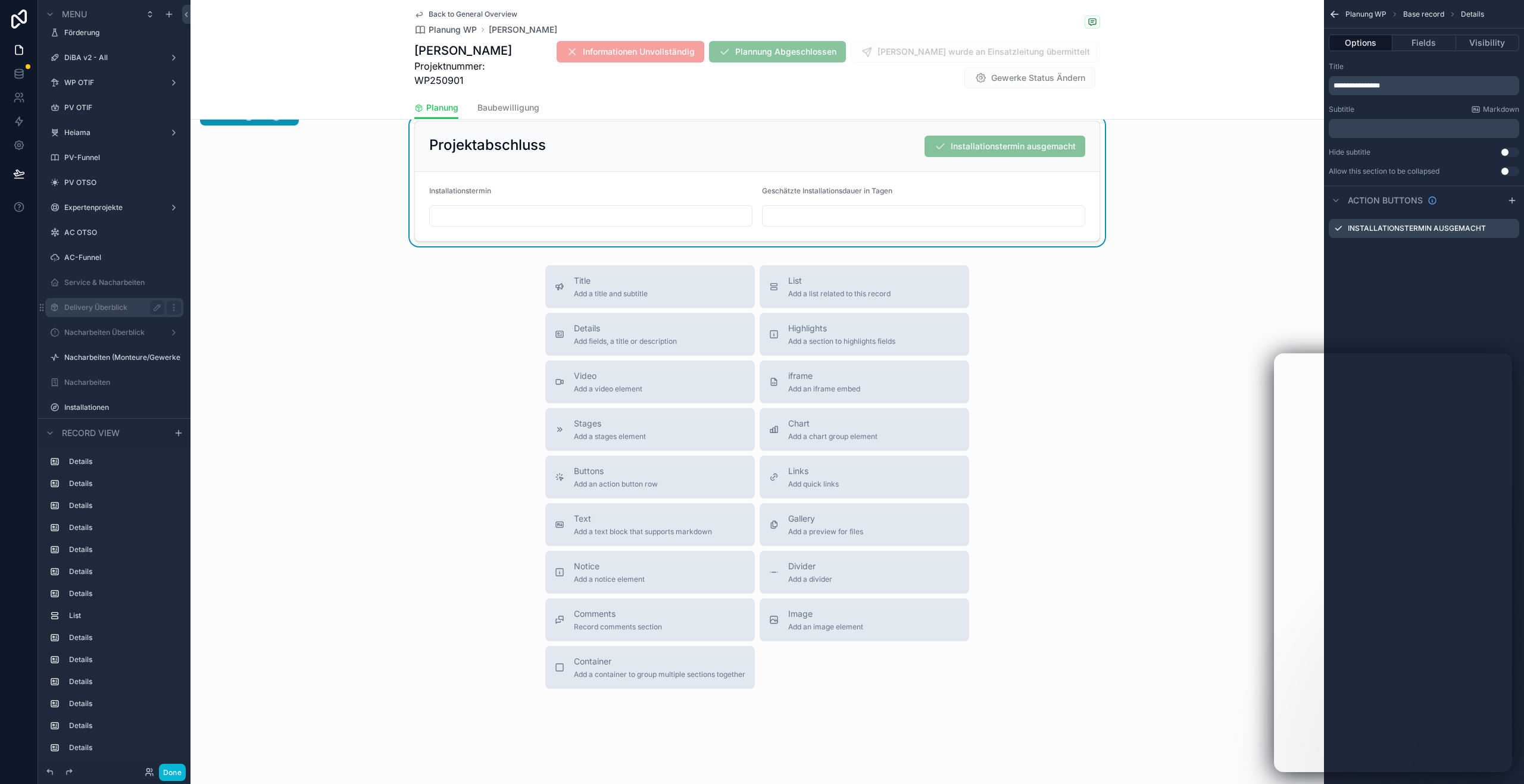
click at [514, 220] on input "scrollable content" at bounding box center [590, 216] width 322 height 17
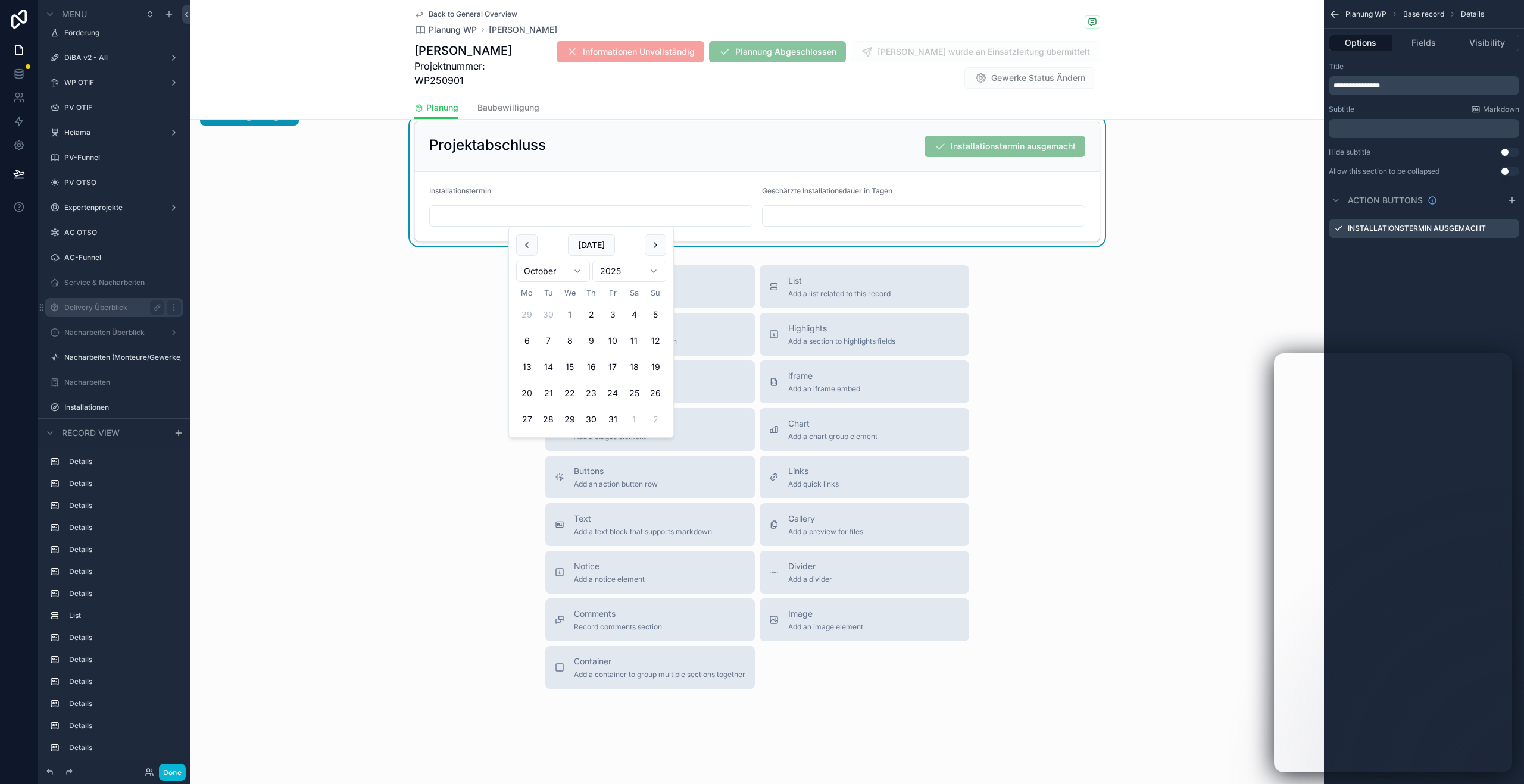
click at [530, 394] on button "20" at bounding box center [527, 393] width 22 height 22
type input "**********"
click at [807, 219] on input "scrollable content" at bounding box center [923, 216] width 322 height 17
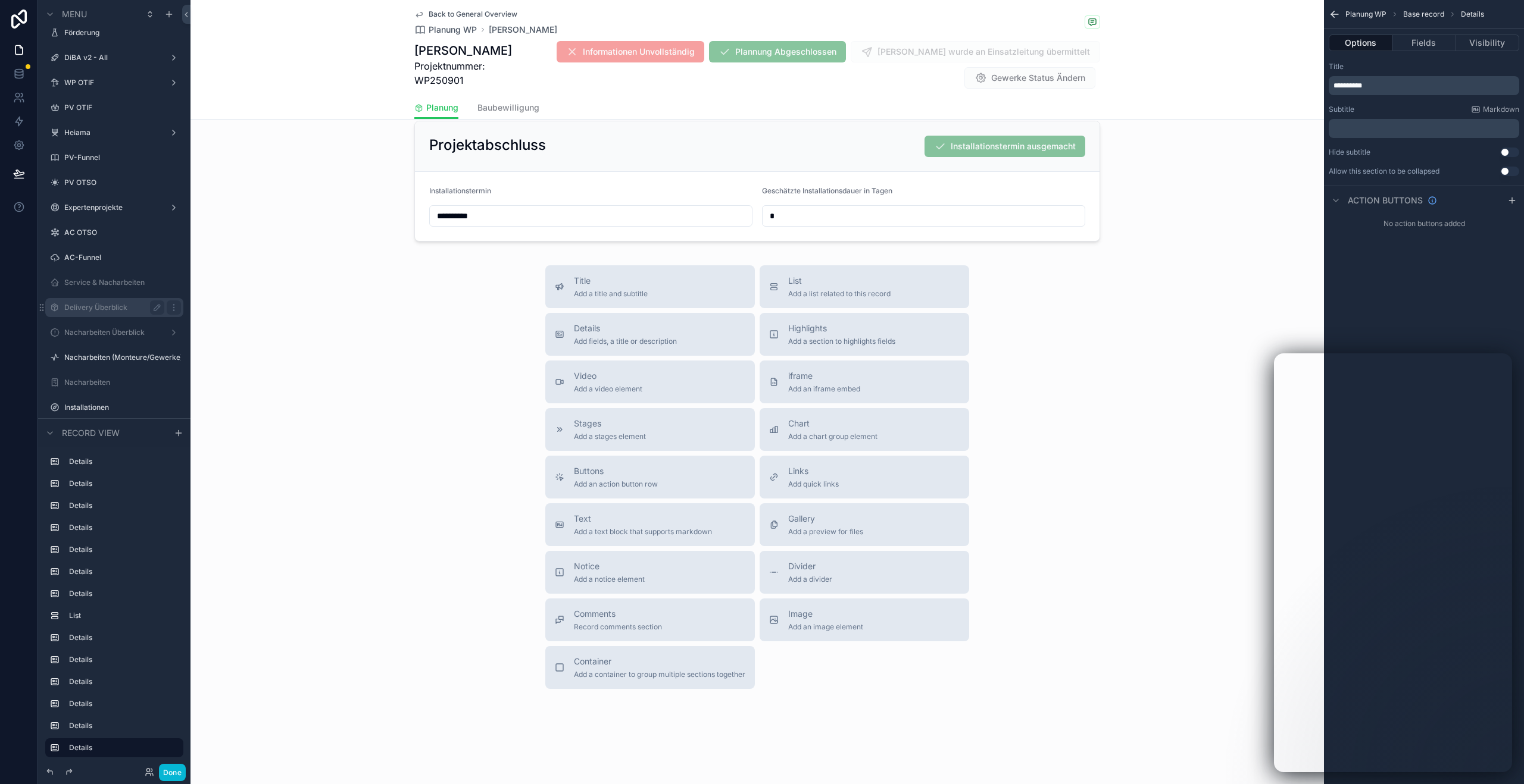
type input "*"
click at [450, 26] on span "Planung WP" at bounding box center [453, 29] width 48 height 12
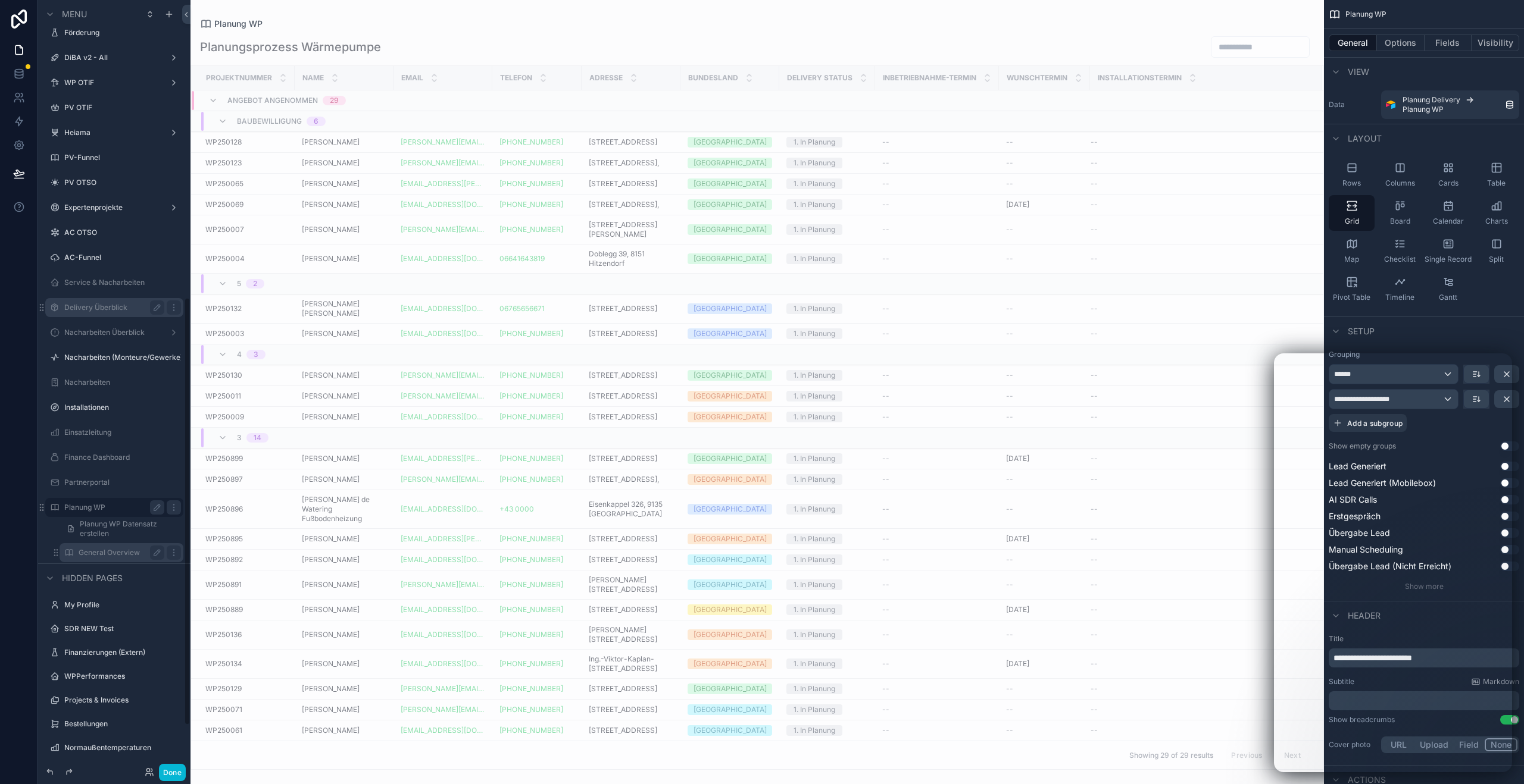
click at [122, 544] on div "General Overview" at bounding box center [121, 552] width 119 height 19
click at [117, 555] on label "General Overview" at bounding box center [127, 552] width 98 height 9
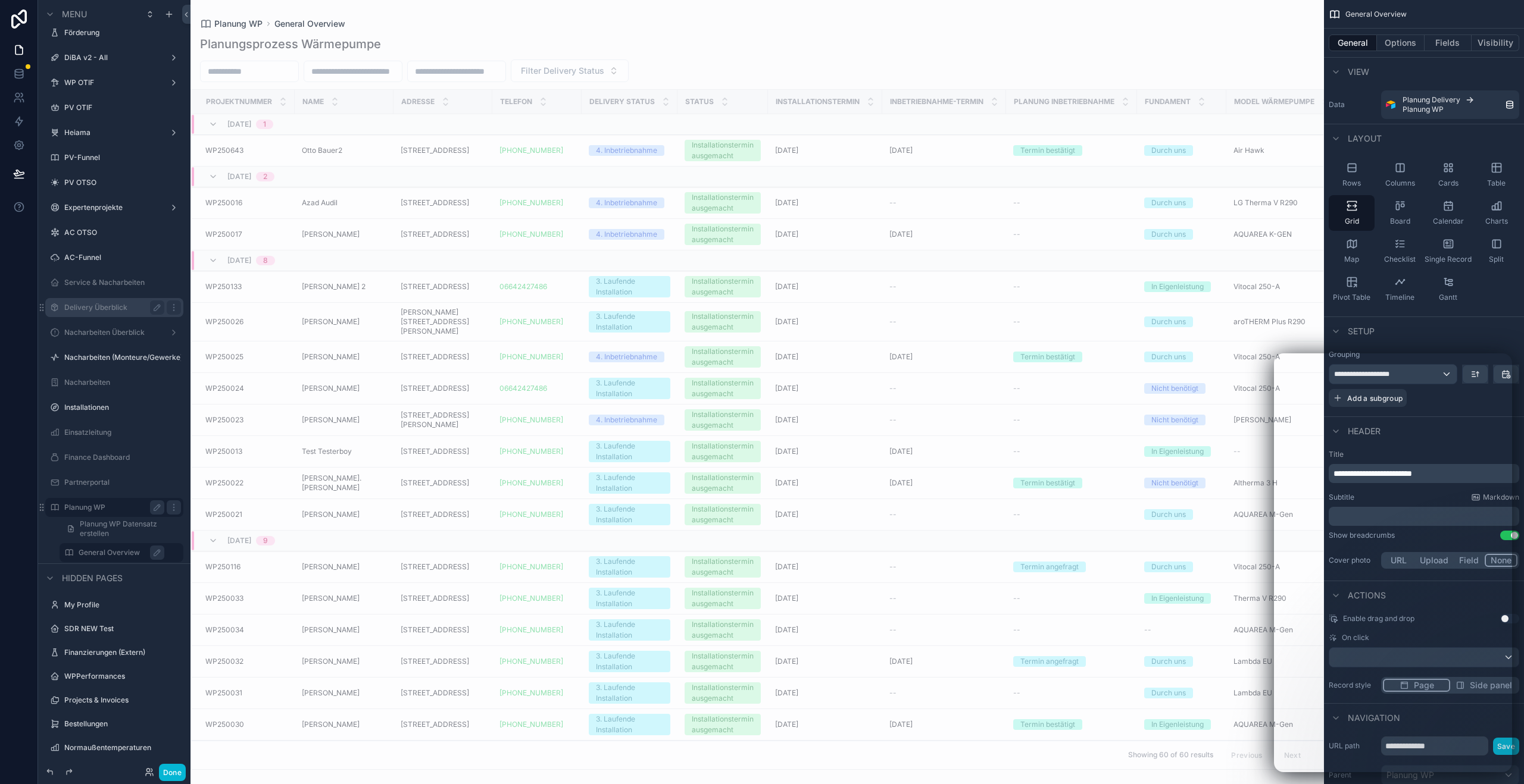
click at [1087, 65] on div "scrollable content" at bounding box center [757, 392] width 1133 height 784
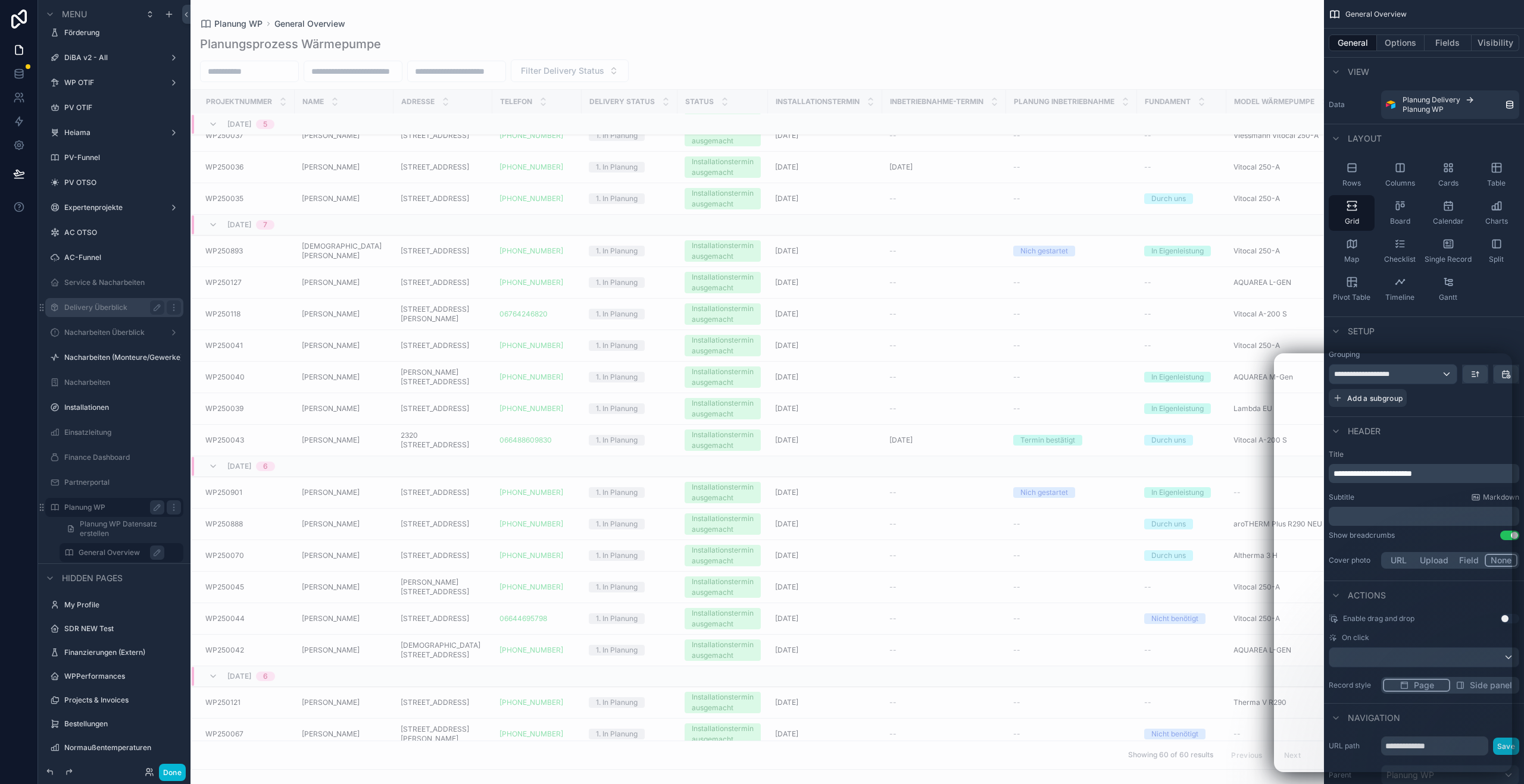
scroll to position [804, 0]
click at [266, 77] on input "scrollable content" at bounding box center [250, 71] width 98 height 17
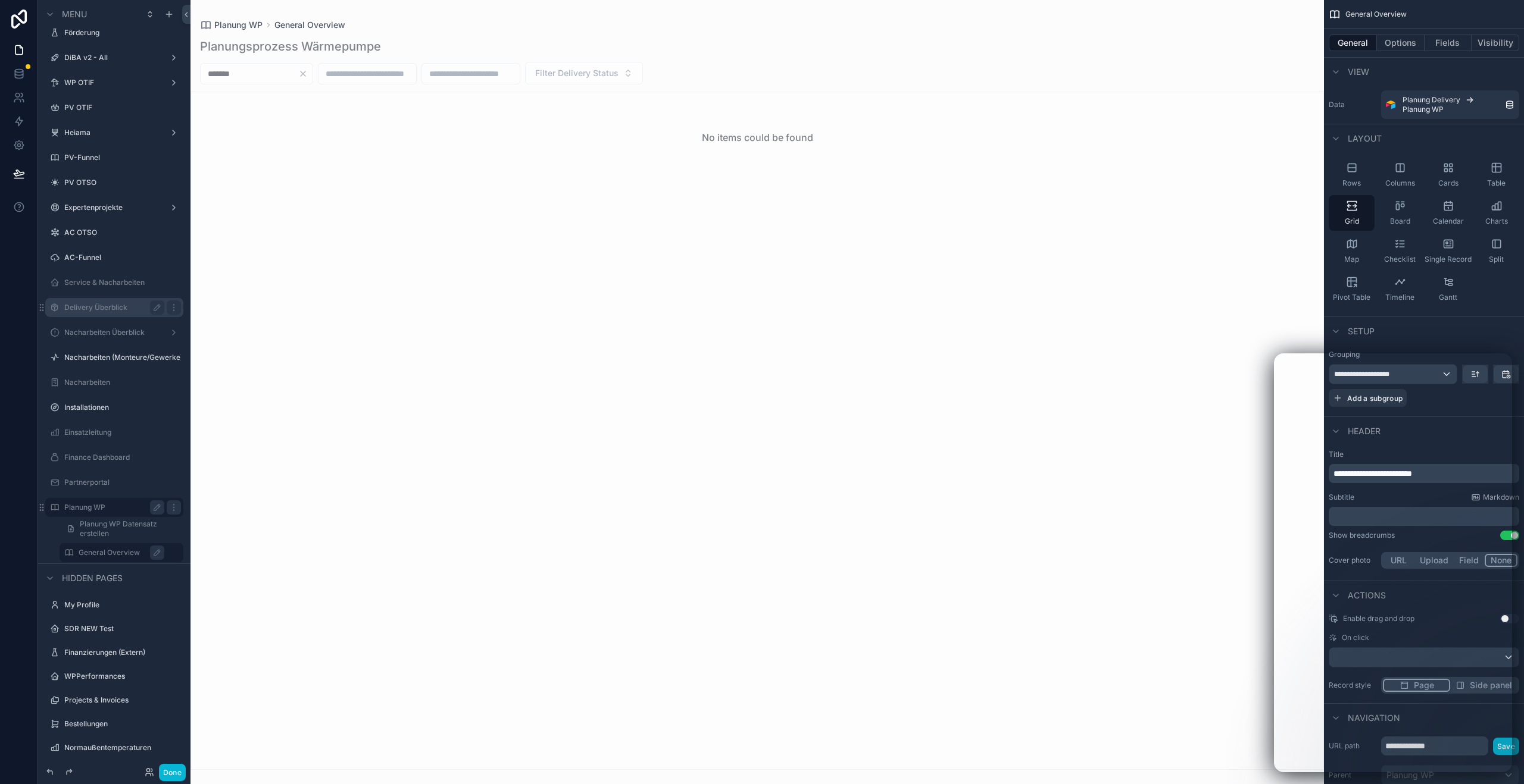
click at [124, 555] on label "General Overview" at bounding box center [127, 552] width 98 height 9
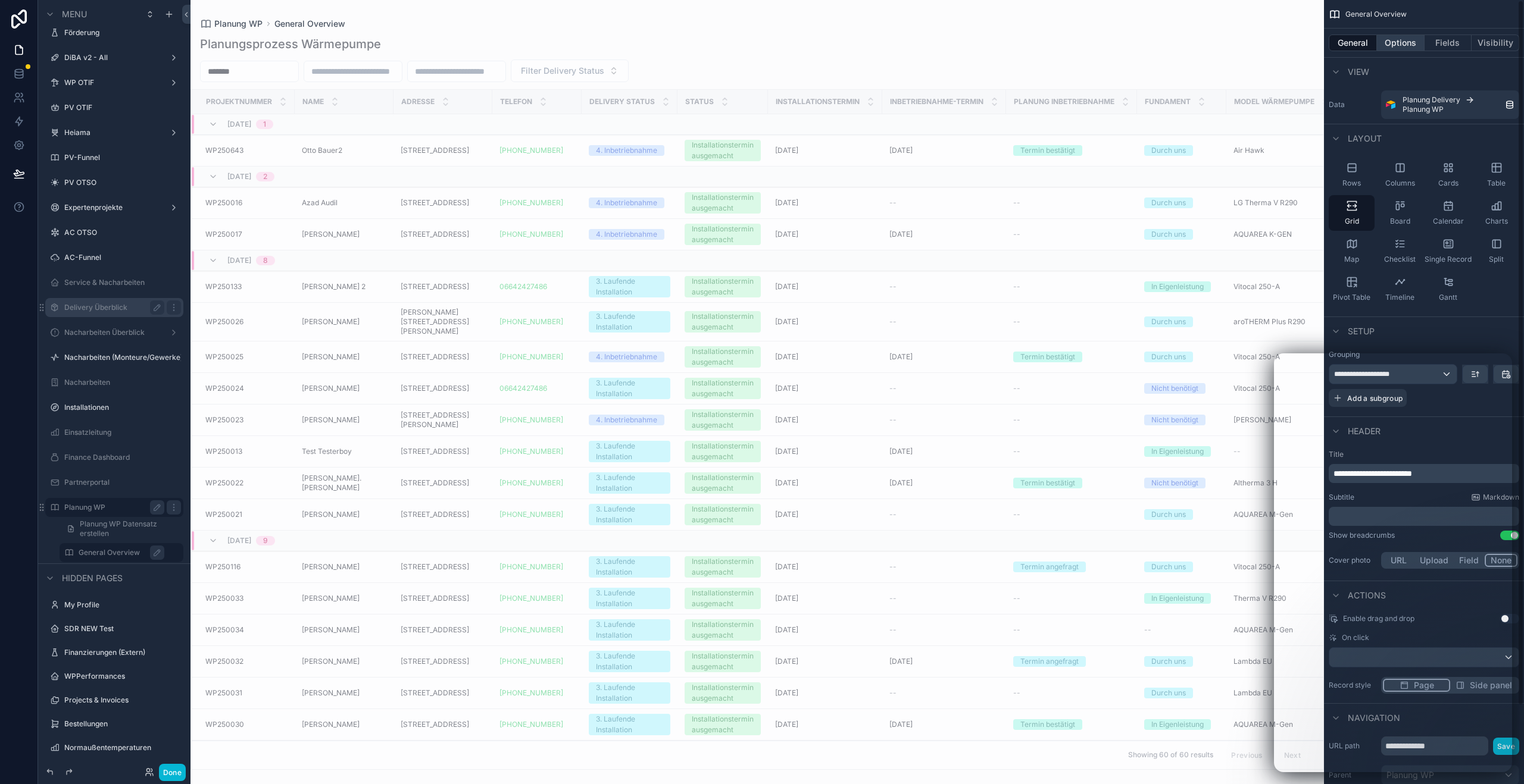
click at [1390, 44] on button "Options" at bounding box center [1400, 42] width 47 height 17
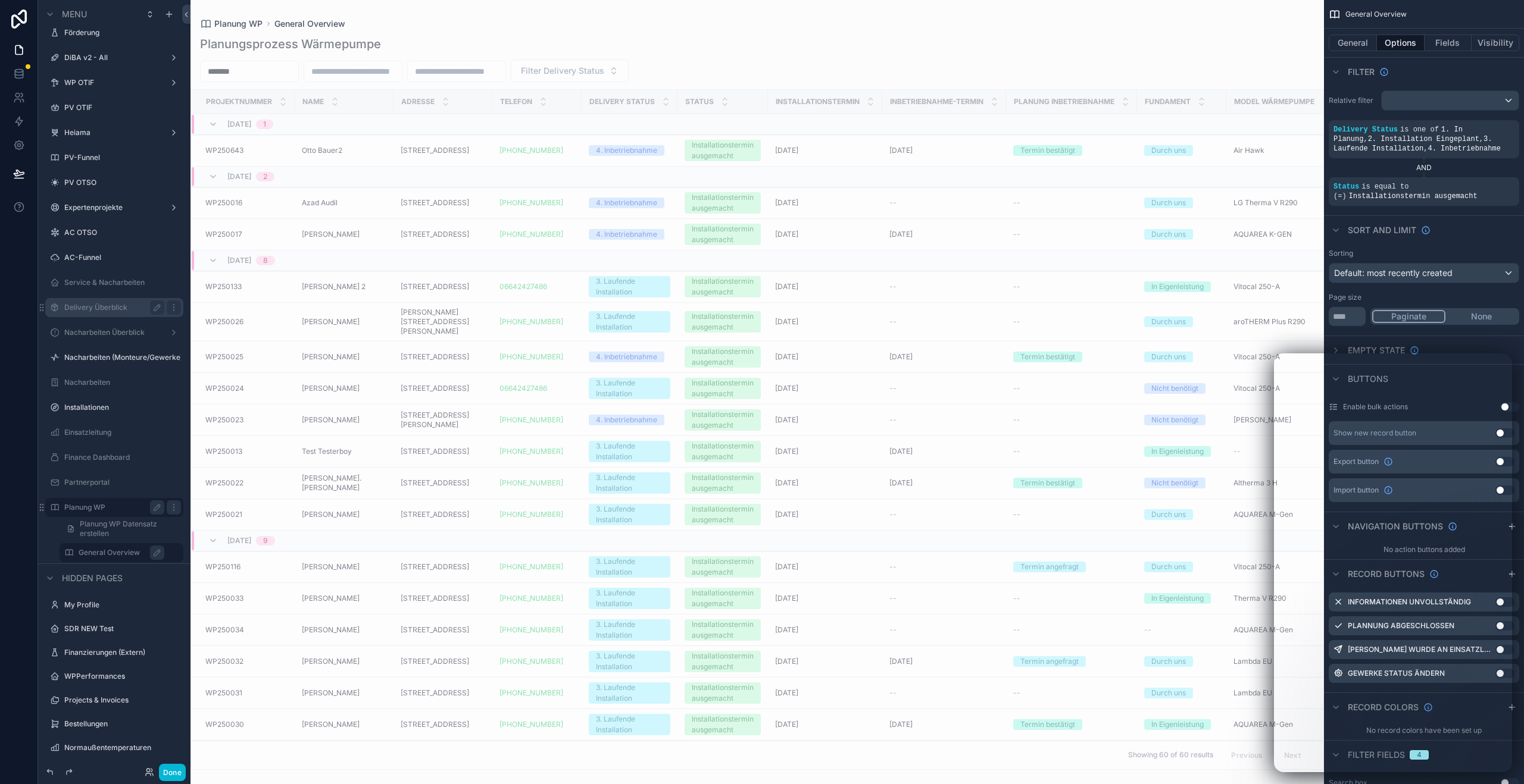
click at [245, 72] on input "*******" at bounding box center [250, 71] width 98 height 17
type input "*******"
